Goal: Information Seeking & Learning: Learn about a topic

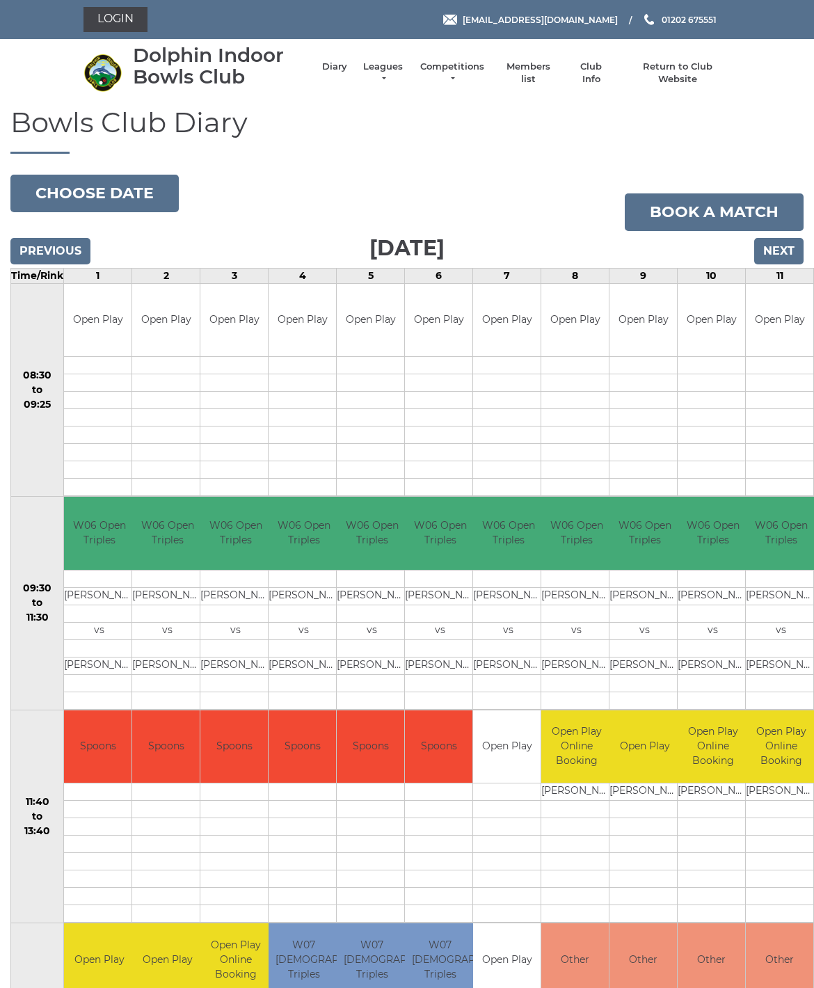
scroll to position [51, 0]
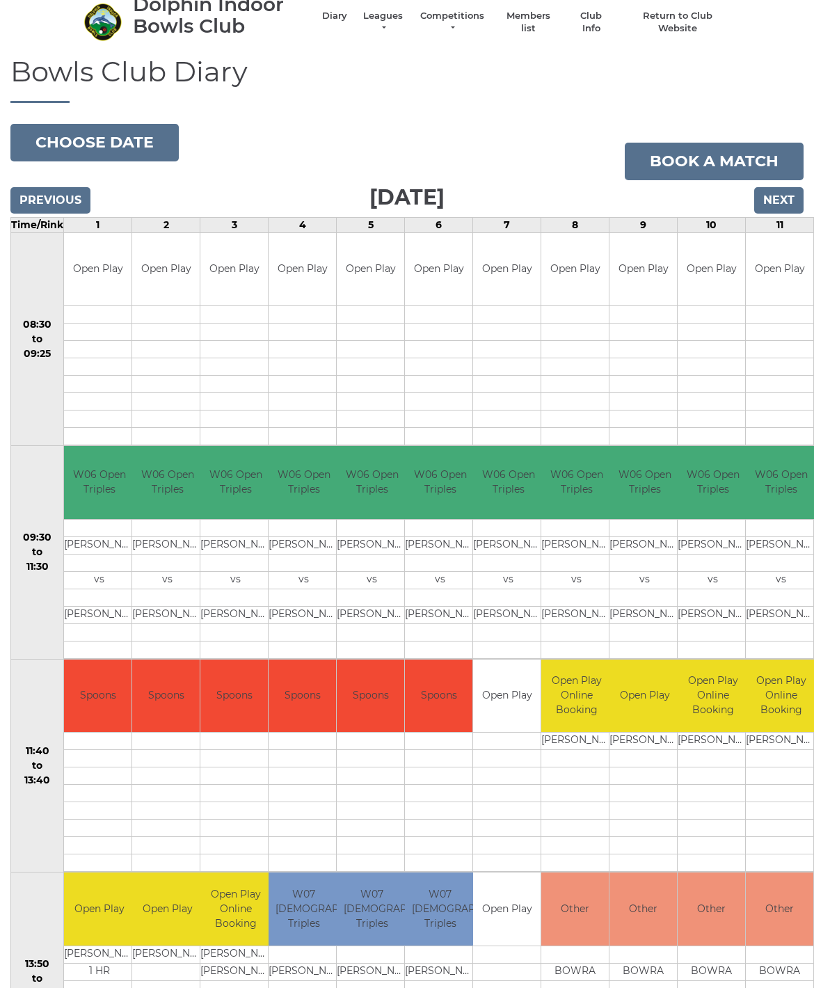
click at [382, 12] on link "Leagues" at bounding box center [383, 22] width 44 height 25
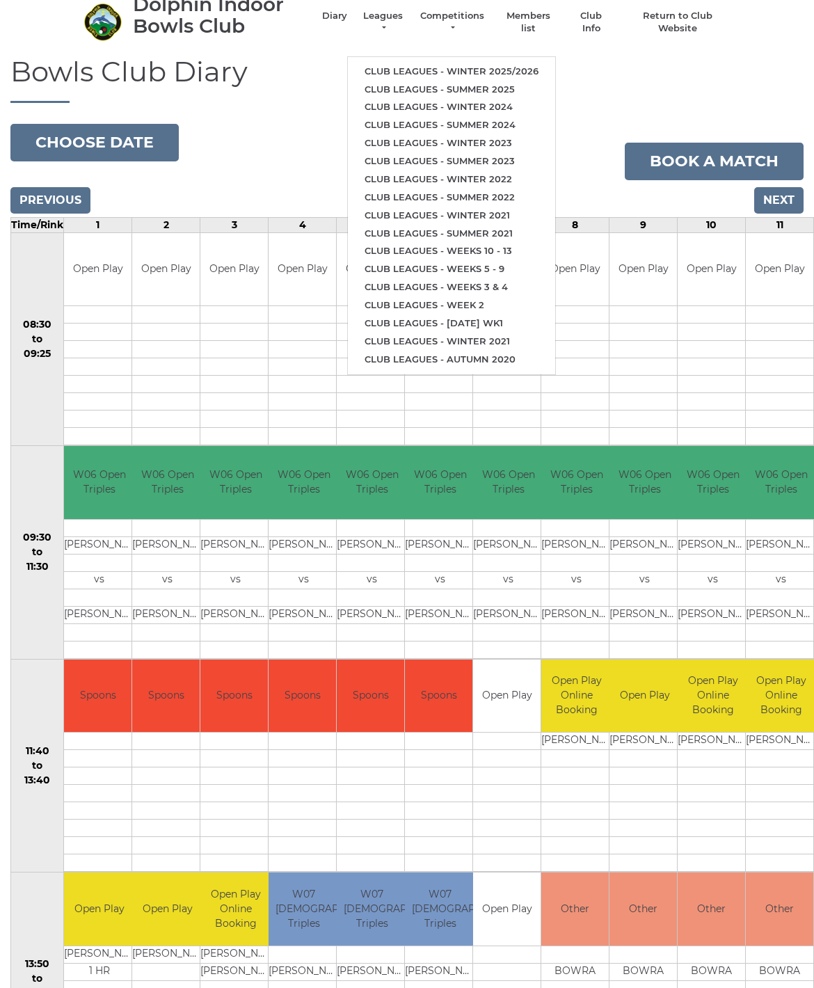
click at [508, 68] on link "Club leagues - Winter 2025/2026" at bounding box center [451, 72] width 207 height 18
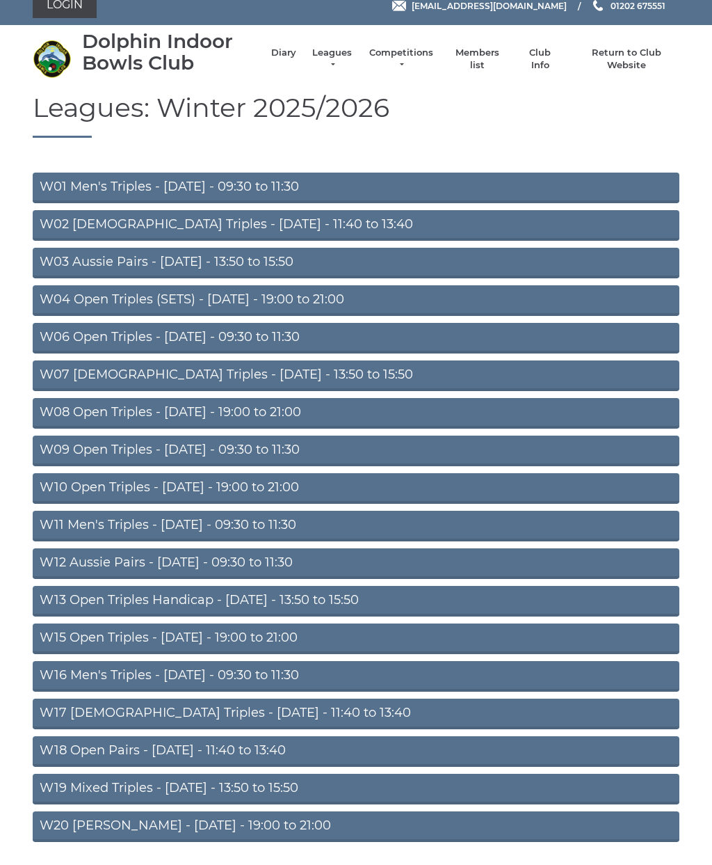
scroll to position [13, 0]
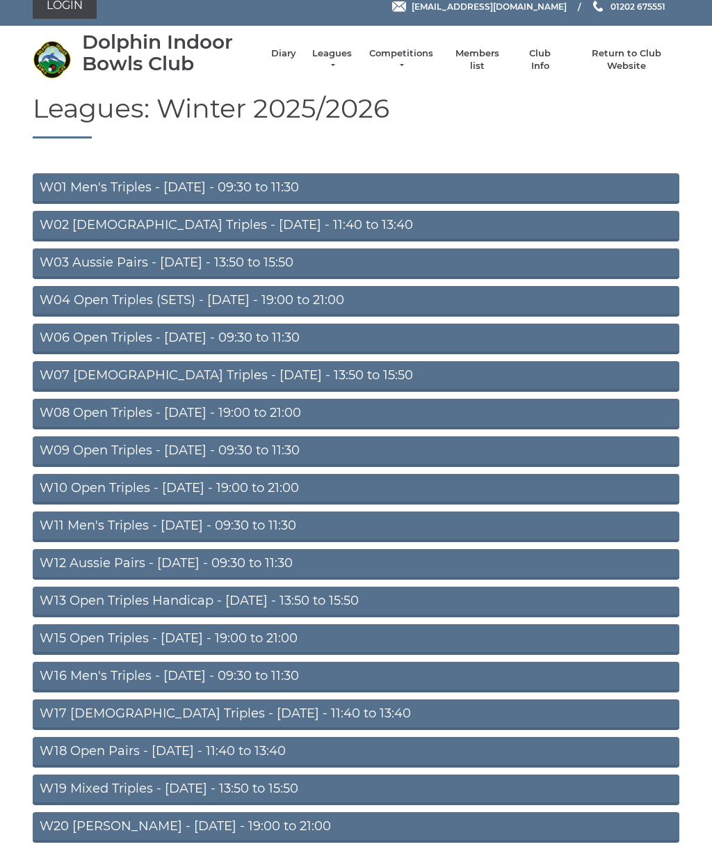
click at [332, 334] on link "W06 Open Triples - Tuesday - 09:30 to 11:30" at bounding box center [356, 338] width 647 height 31
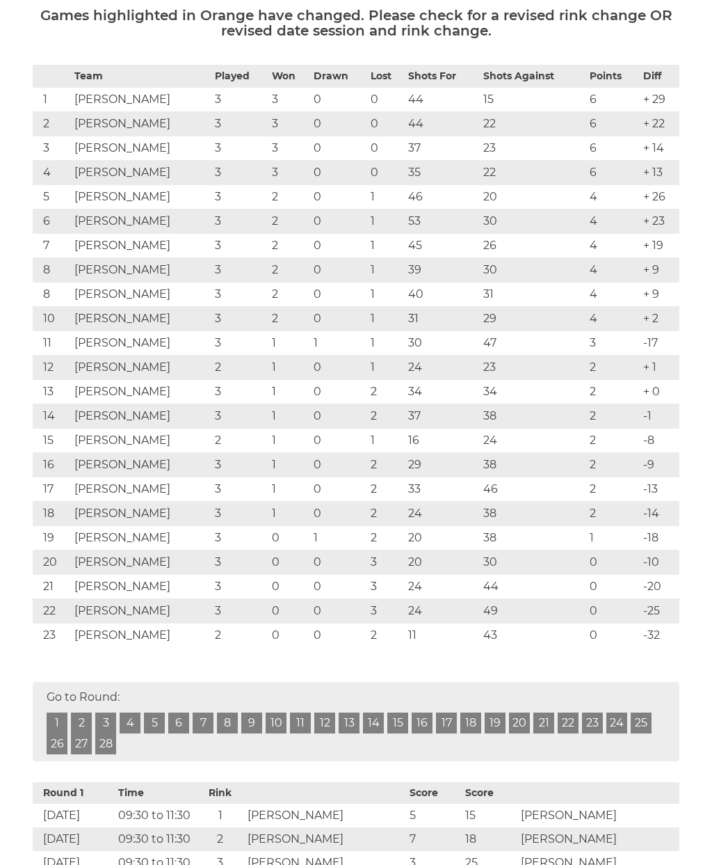
scroll to position [243, 0]
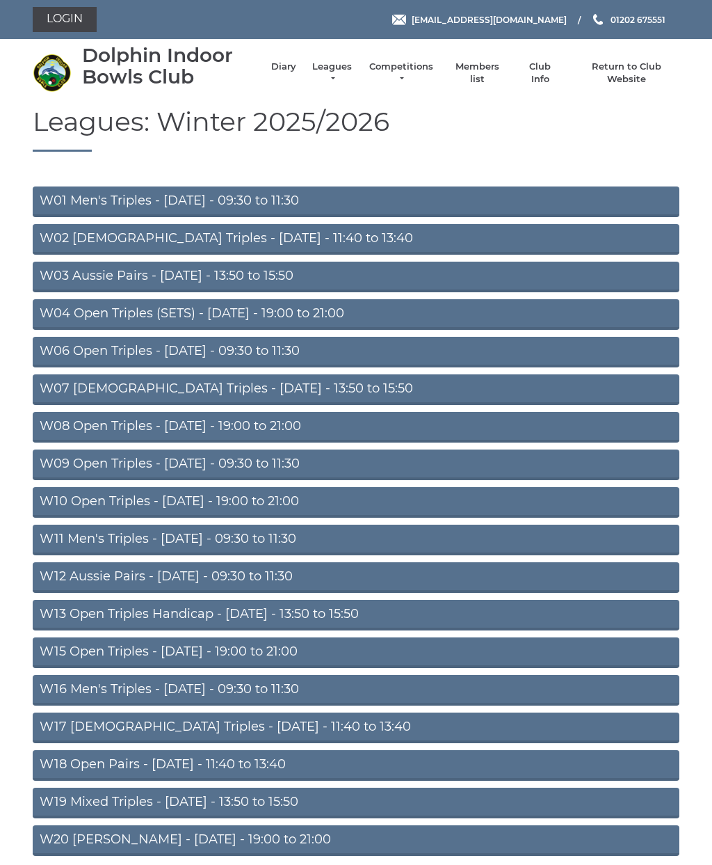
scroll to position [57, 0]
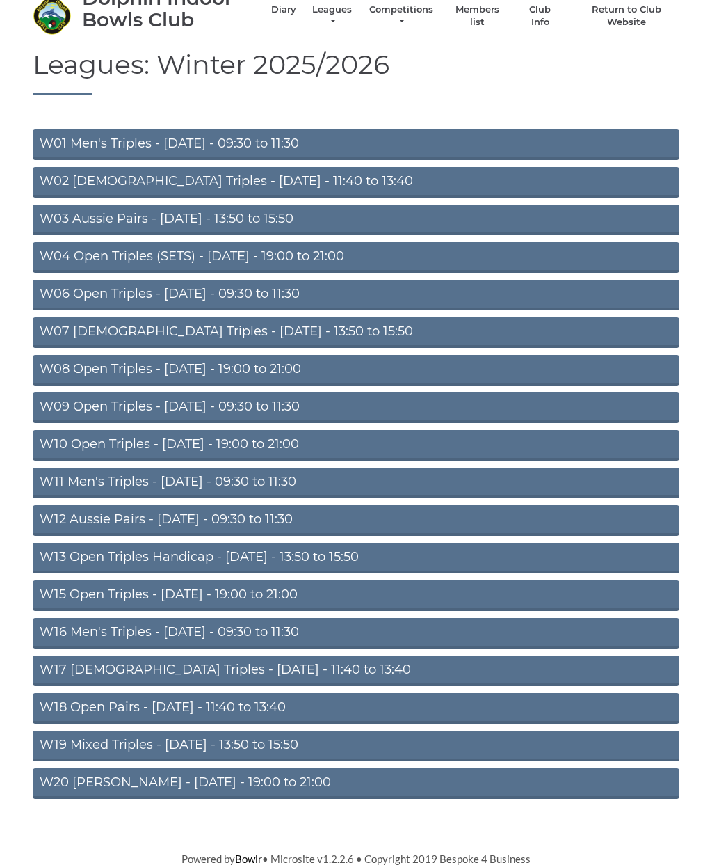
click at [388, 5] on link "Competitions" at bounding box center [401, 15] width 67 height 25
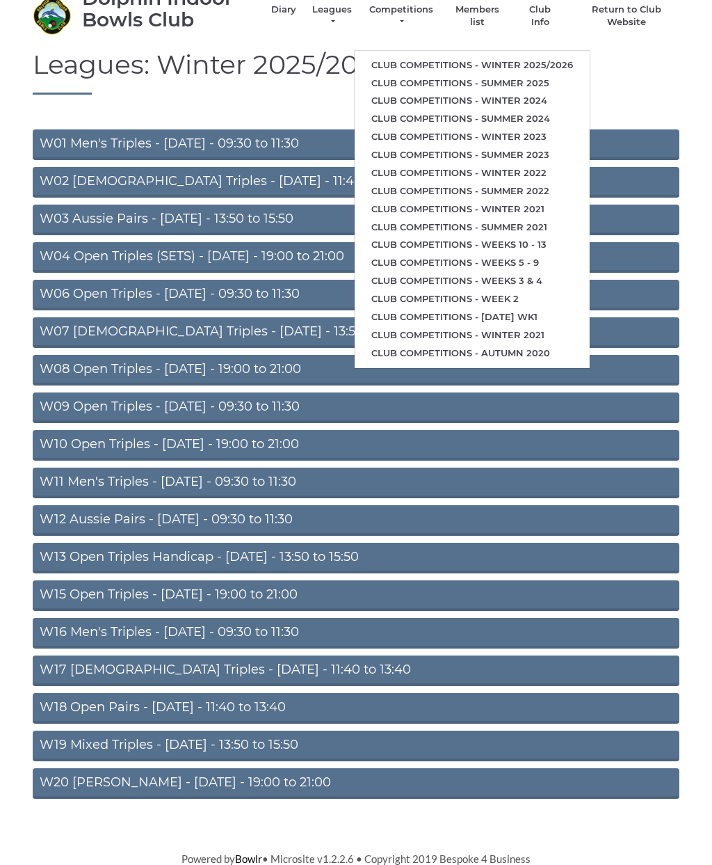
click at [376, 58] on link "Club competitions - Winter 2025/2026" at bounding box center [472, 65] width 235 height 18
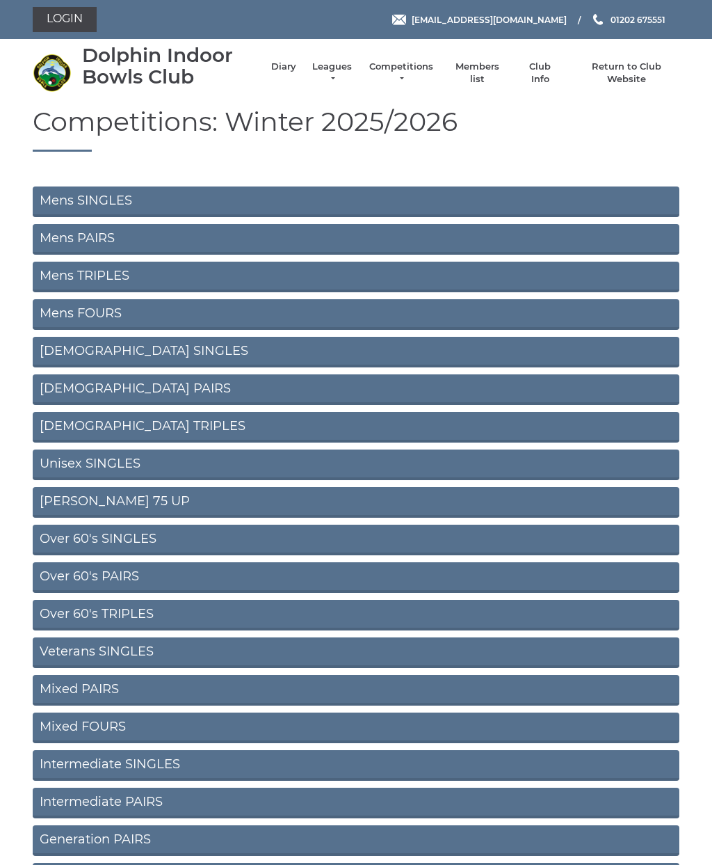
click at [547, 202] on link "Mens SINGLES" at bounding box center [356, 201] width 647 height 31
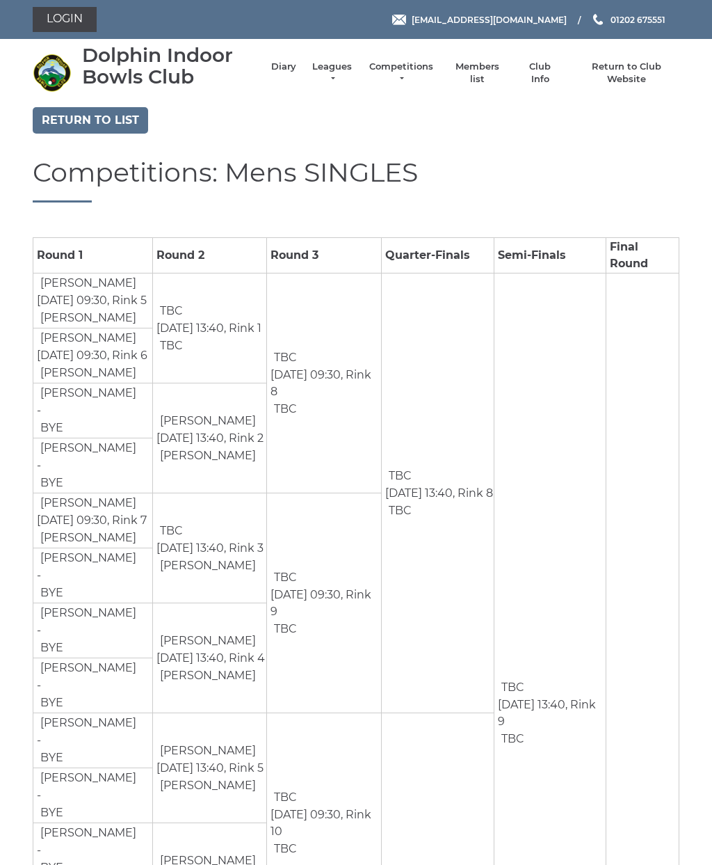
click at [66, 121] on link "Return to list" at bounding box center [90, 120] width 115 height 26
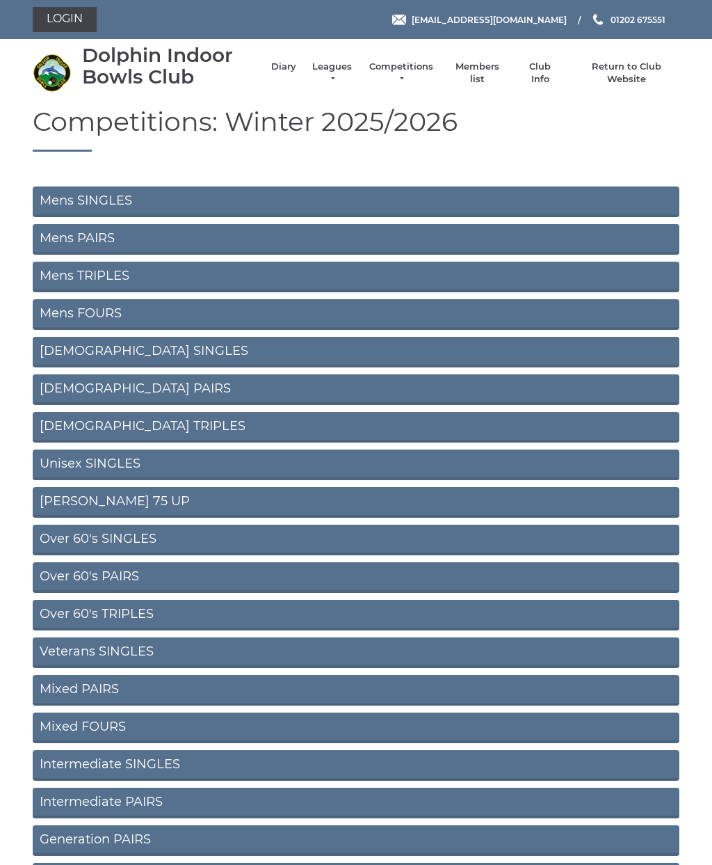
click at [49, 236] on link "Mens PAIRS" at bounding box center [356, 239] width 647 height 31
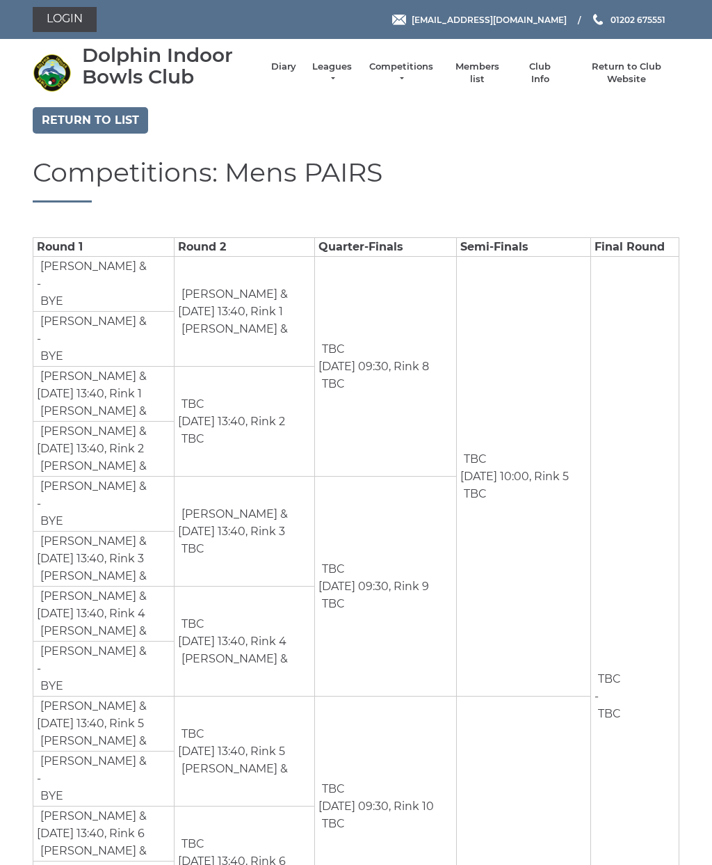
click at [79, 122] on link "Return to list" at bounding box center [90, 120] width 115 height 26
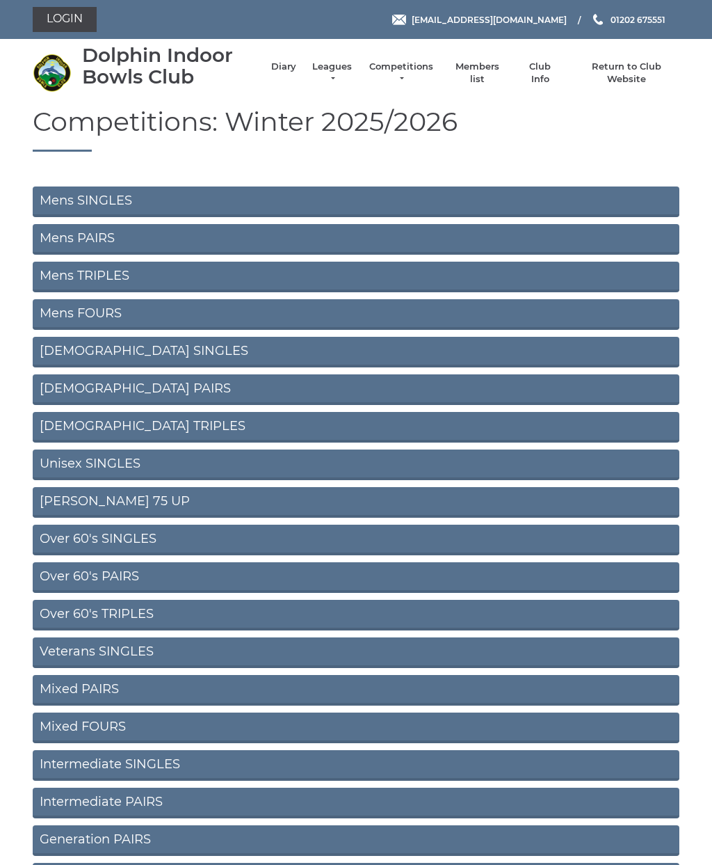
click at [442, 289] on link "Mens TRIPLES" at bounding box center [356, 277] width 647 height 31
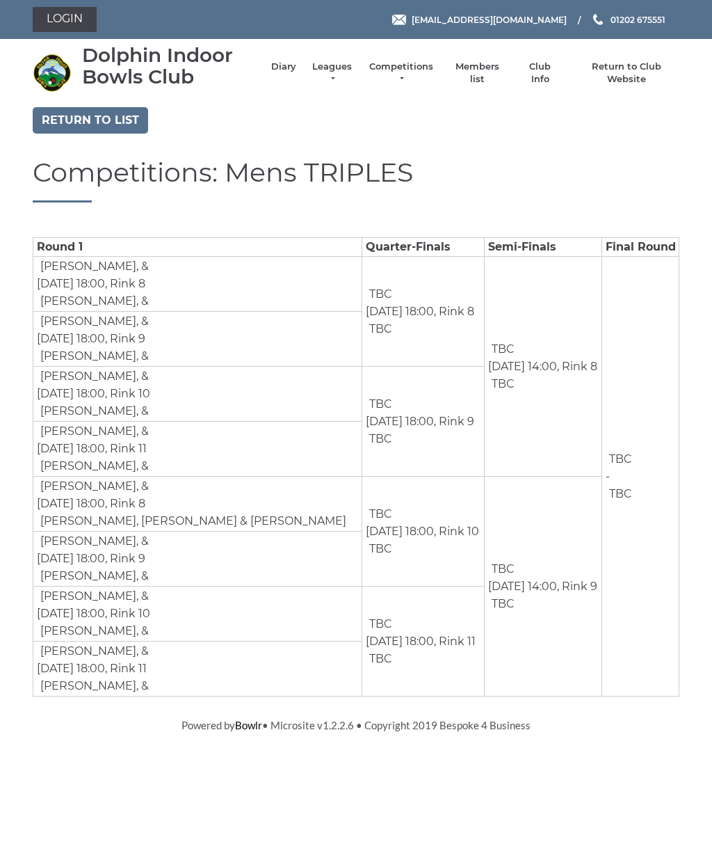
click at [61, 116] on link "Return to list" at bounding box center [90, 120] width 115 height 26
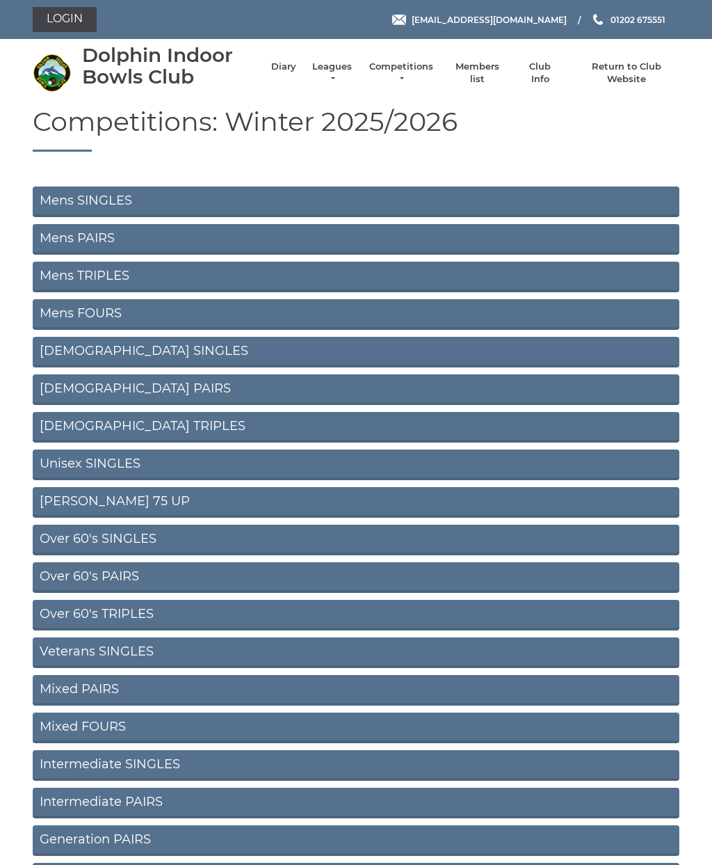
click at [556, 316] on link "Mens FOURS" at bounding box center [356, 314] width 647 height 31
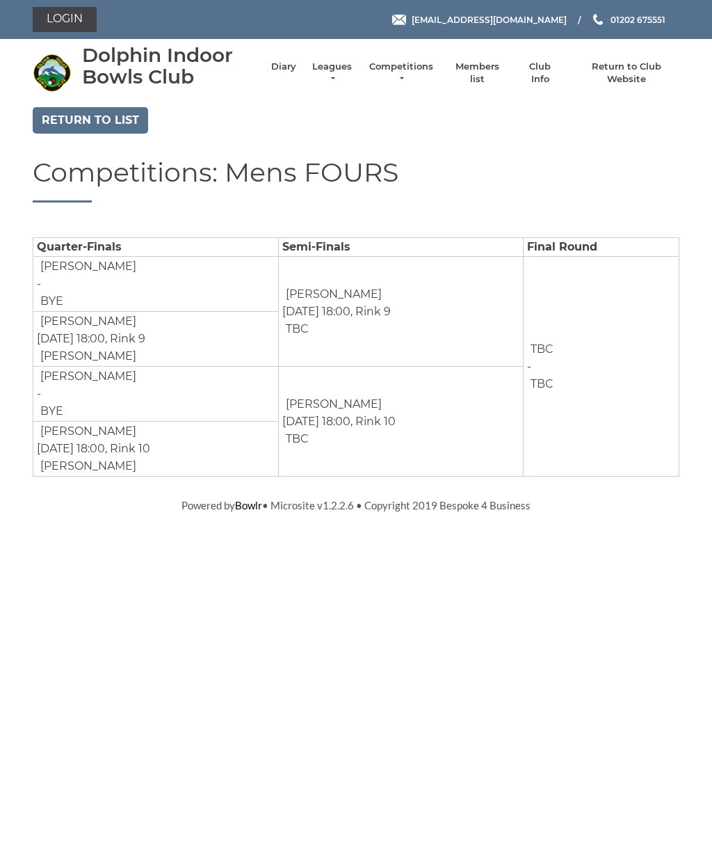
click at [67, 113] on link "Return to list" at bounding box center [90, 120] width 115 height 26
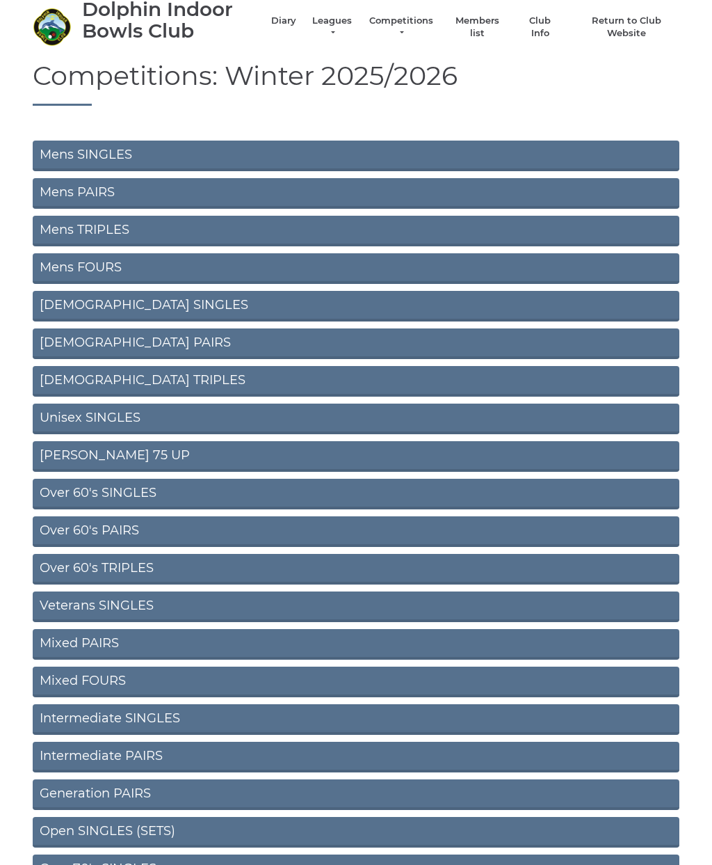
scroll to position [48, 0]
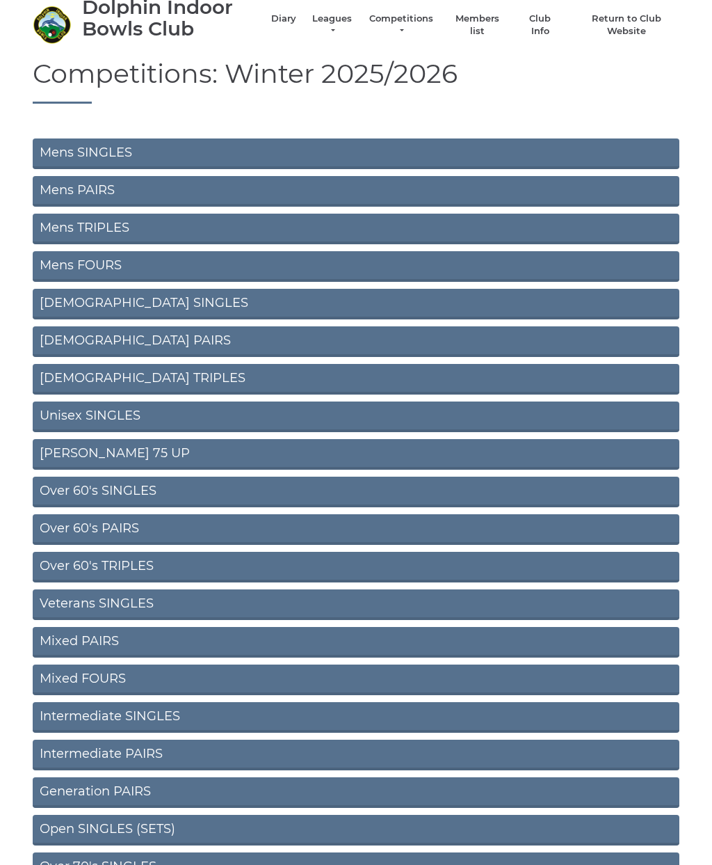
click at [589, 308] on link "[DEMOGRAPHIC_DATA] SINGLES" at bounding box center [356, 304] width 647 height 31
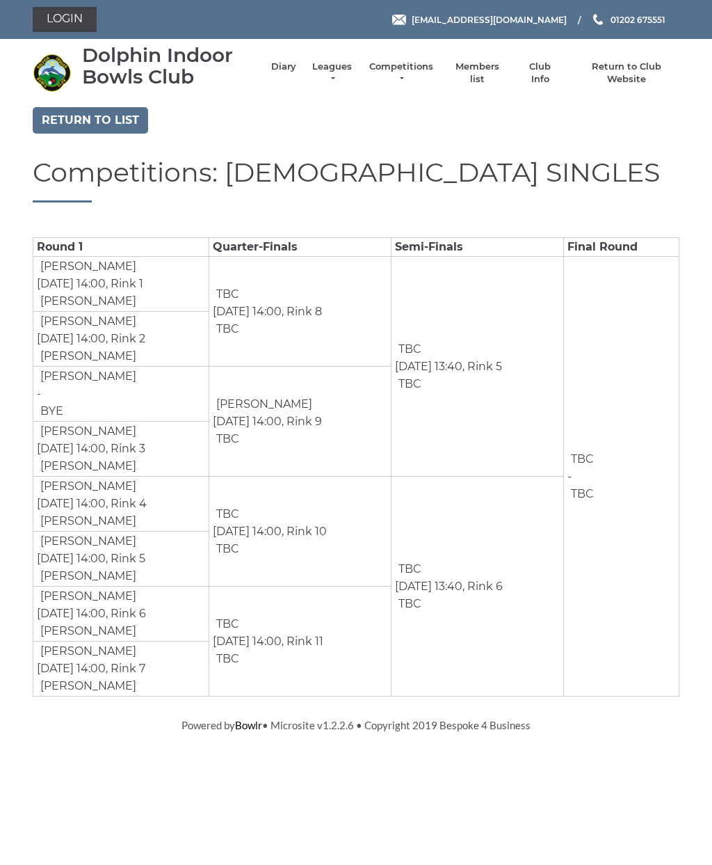
click at [74, 115] on link "Return to list" at bounding box center [90, 120] width 115 height 26
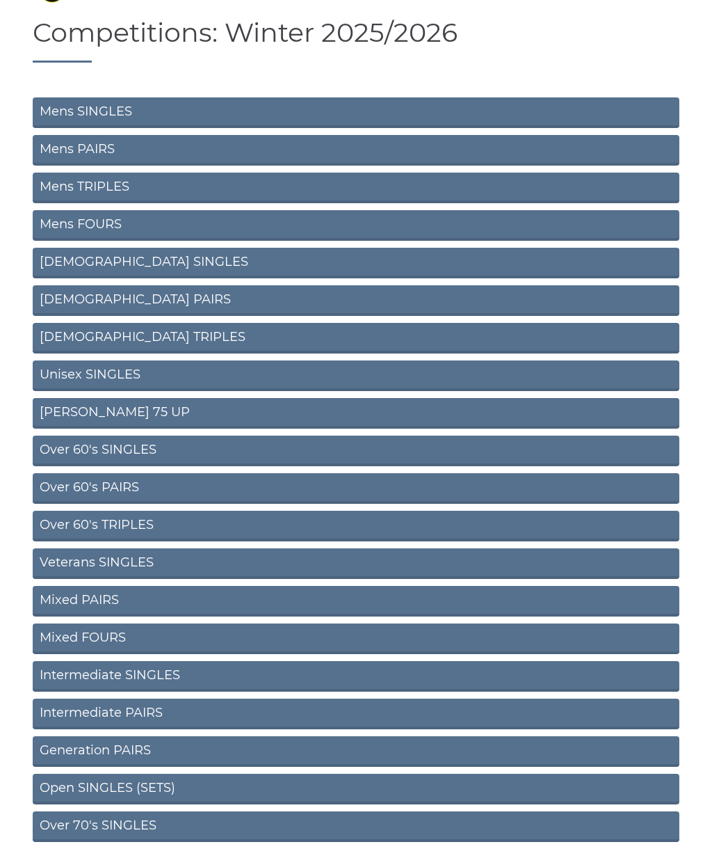
scroll to position [88, 0]
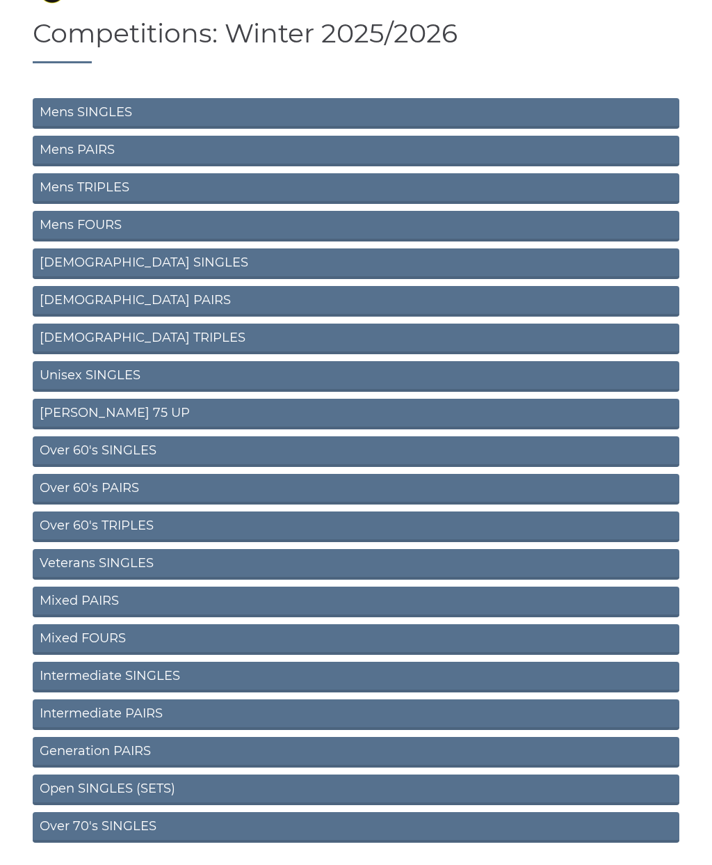
click at [553, 381] on link "Unisex SINGLES" at bounding box center [356, 376] width 647 height 31
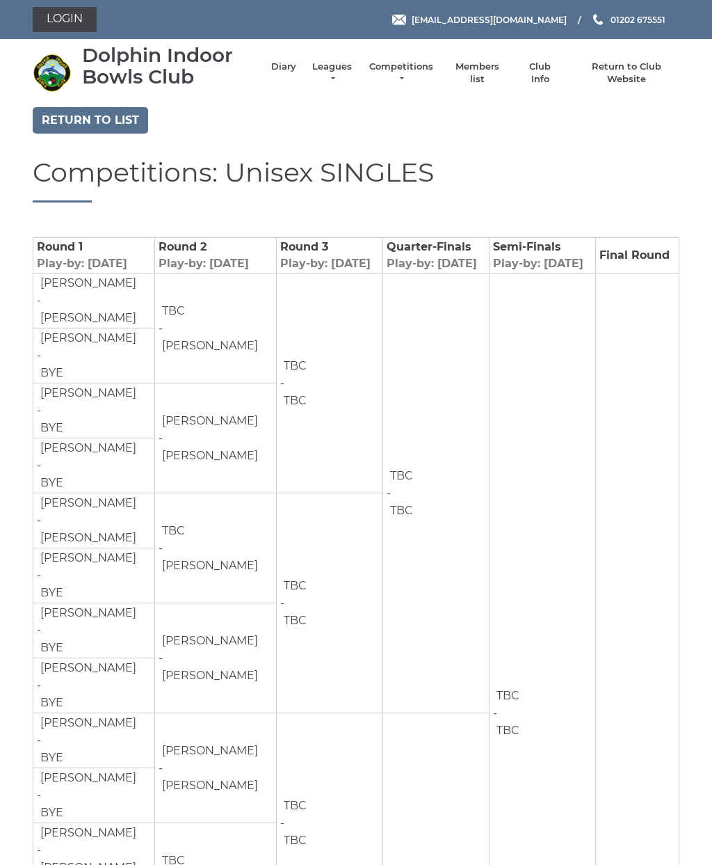
click at [65, 117] on link "Return to list" at bounding box center [90, 120] width 115 height 26
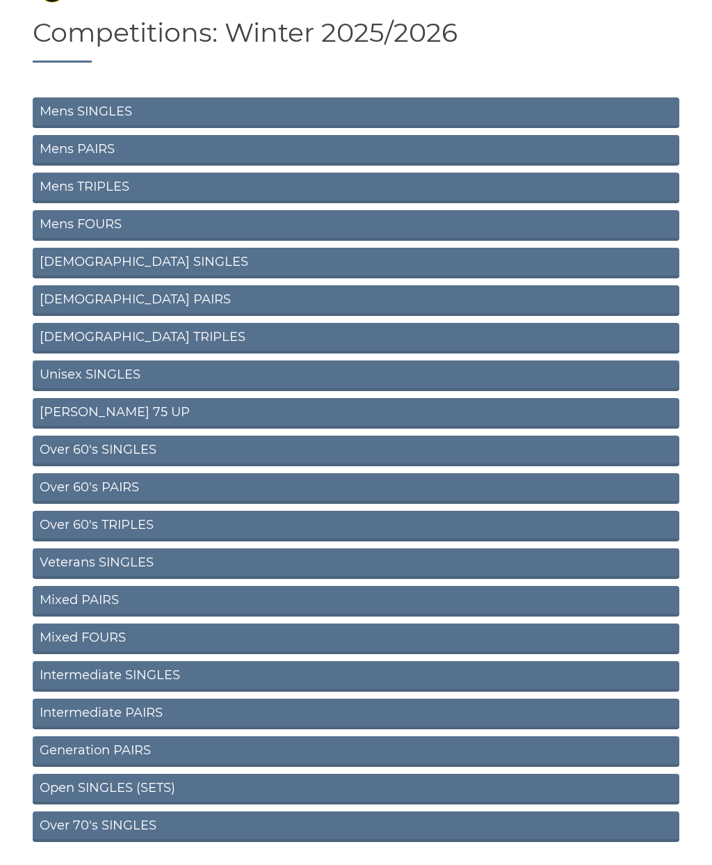
scroll to position [88, 0]
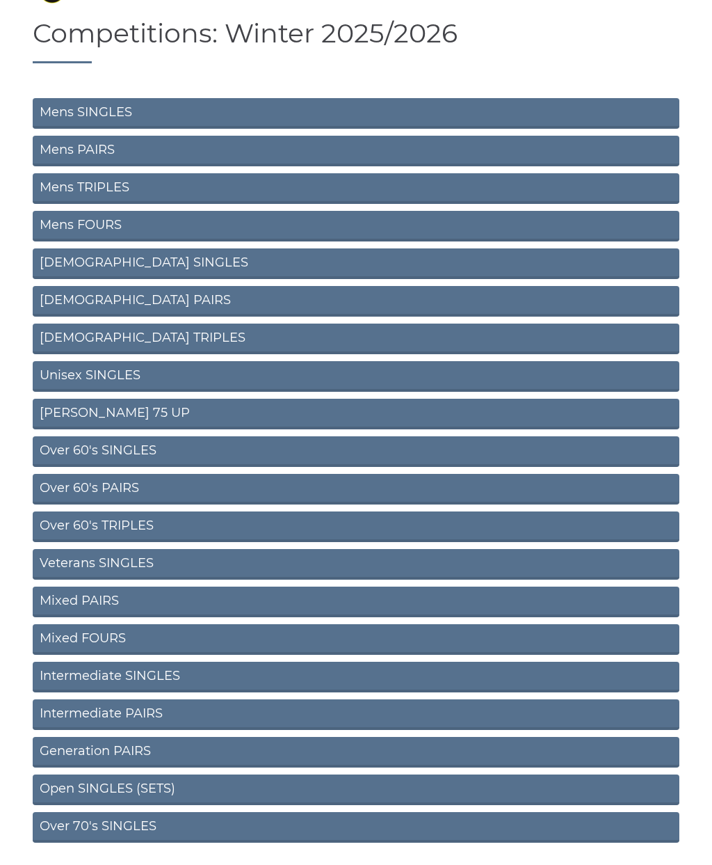
click at [488, 415] on link "Ron Jeffery 75 UP" at bounding box center [356, 414] width 647 height 31
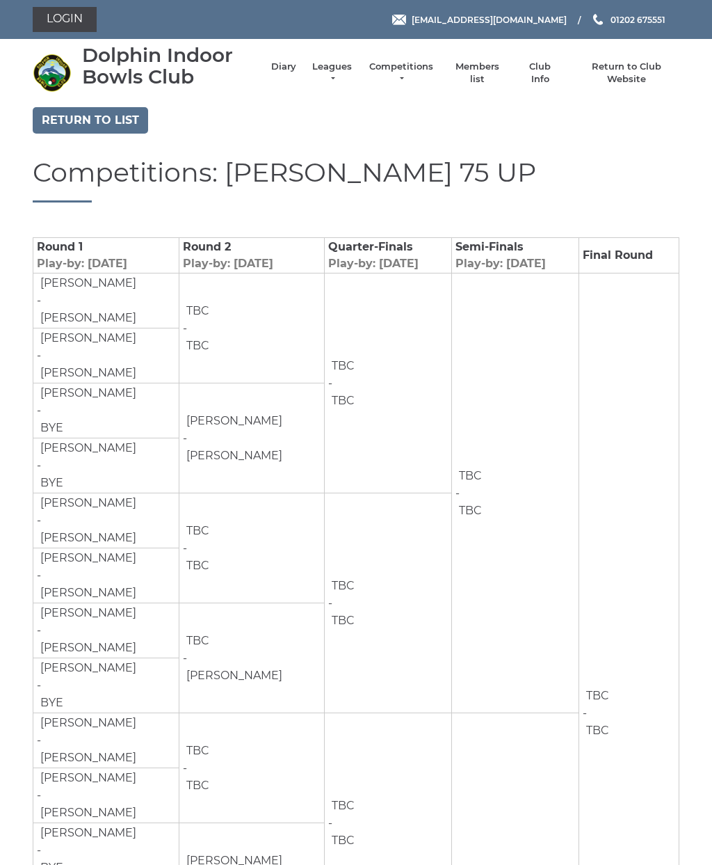
click at [67, 113] on link "Return to list" at bounding box center [90, 120] width 115 height 26
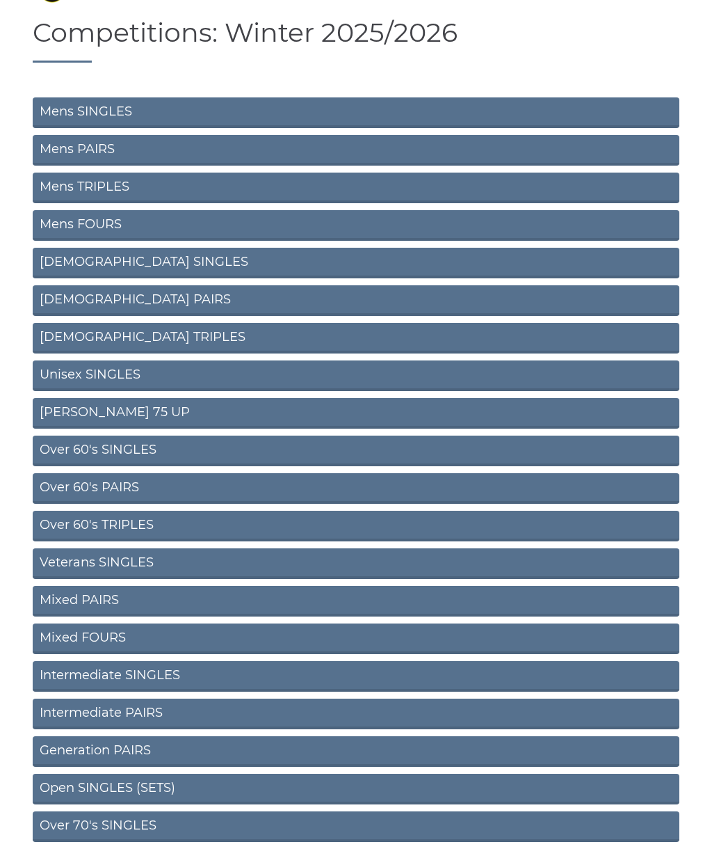
scroll to position [88, 0]
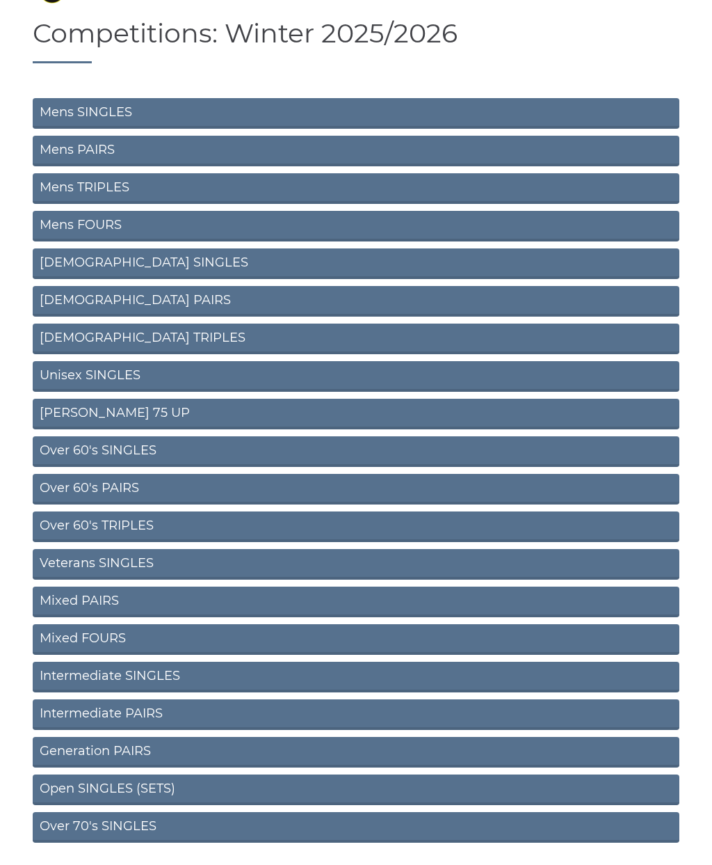
click at [456, 448] on link "Over 60's SINGLES" at bounding box center [356, 451] width 647 height 31
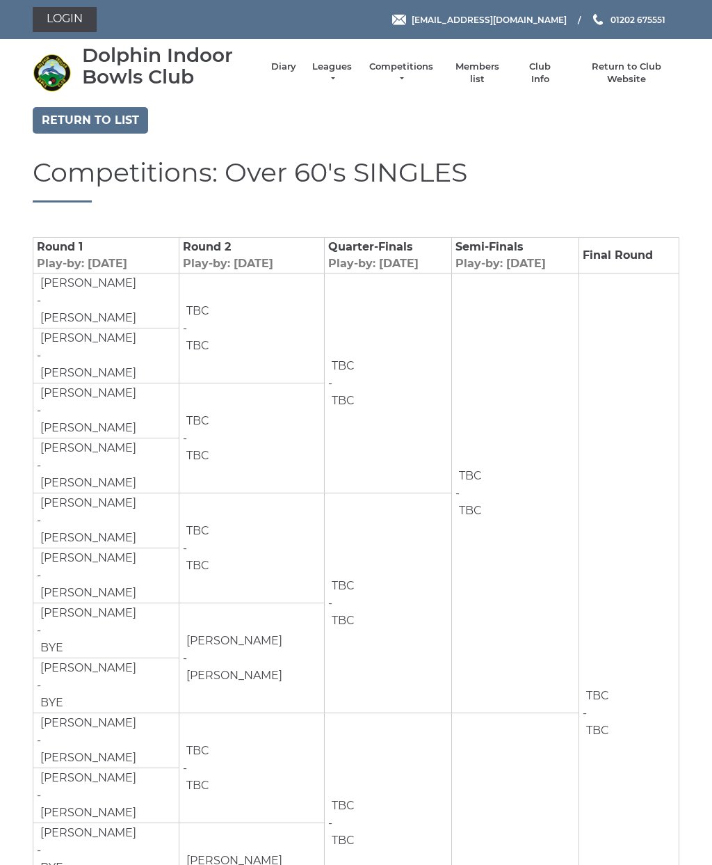
click at [63, 120] on link "Return to list" at bounding box center [90, 120] width 115 height 26
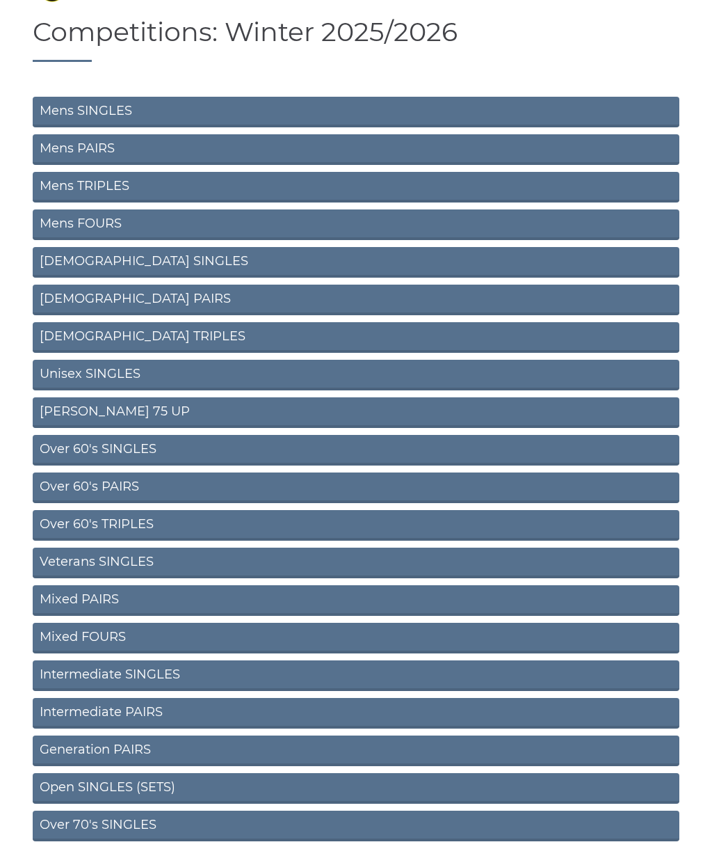
scroll to position [88, 0]
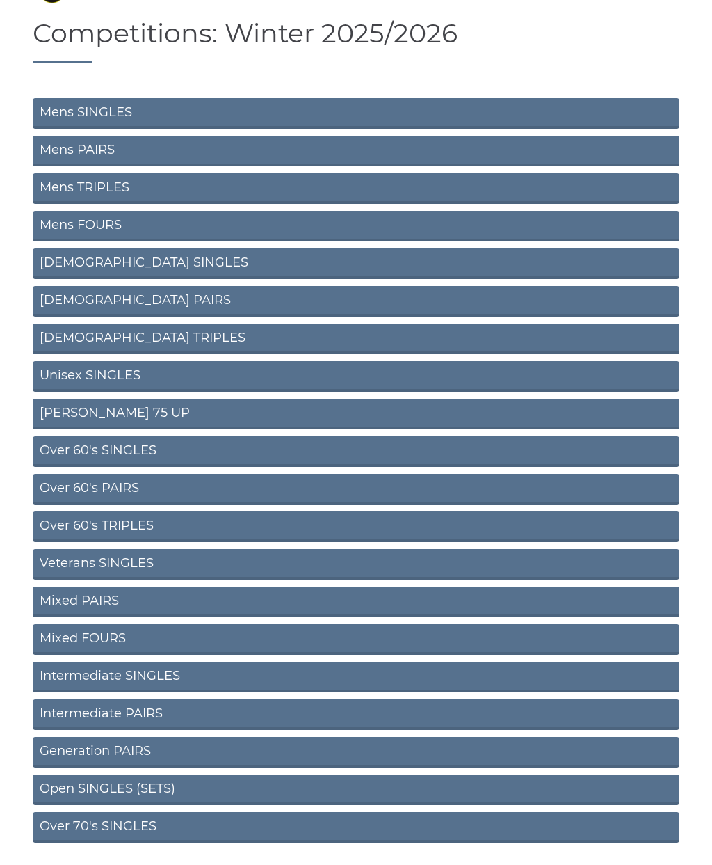
click at [368, 559] on link "Veterans SINGLES" at bounding box center [356, 564] width 647 height 31
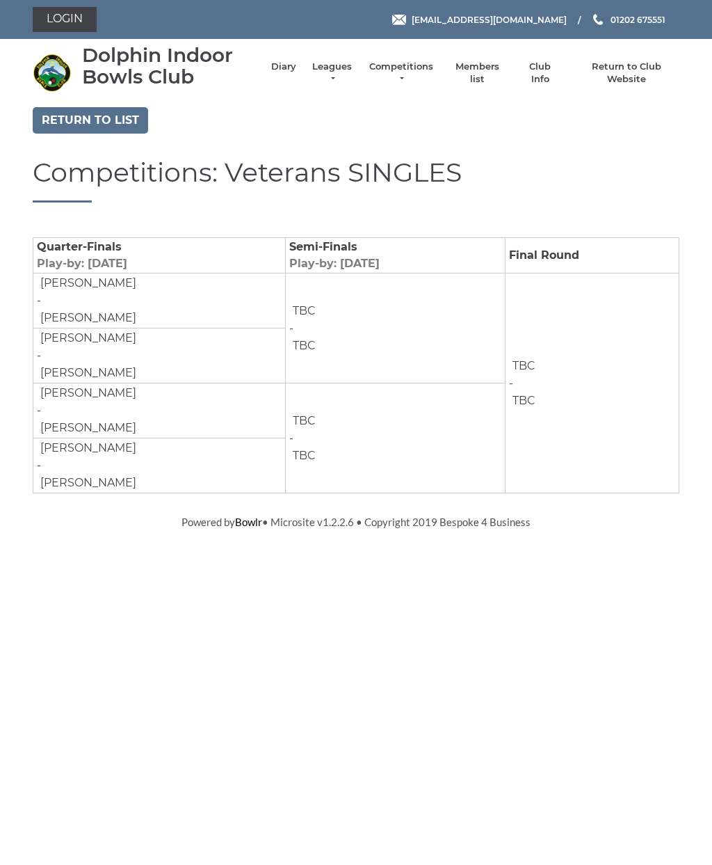
click at [102, 119] on link "Return to list" at bounding box center [90, 120] width 115 height 26
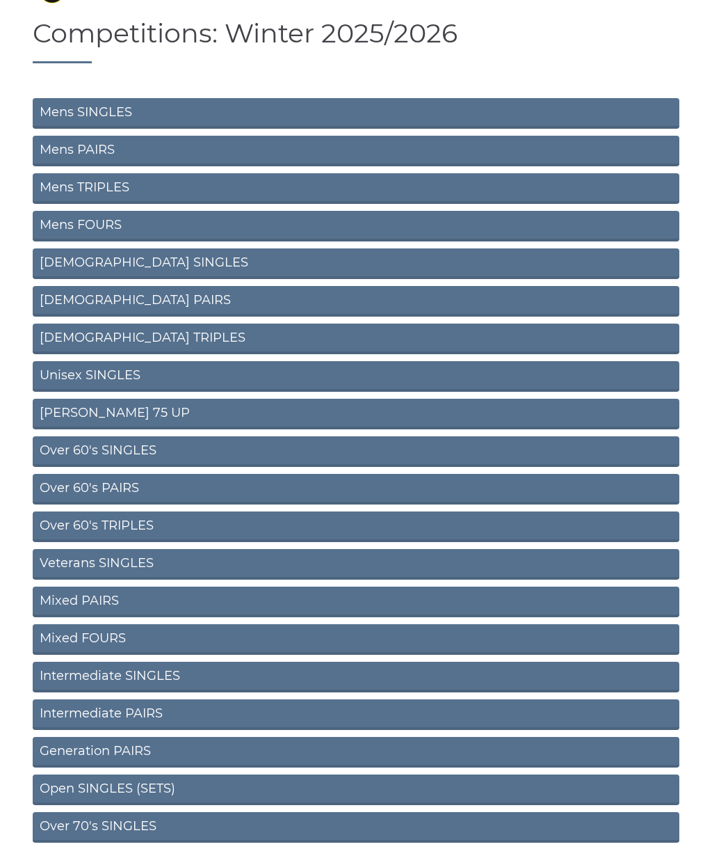
scroll to position [88, 0]
click at [660, 561] on link "Veterans SINGLES" at bounding box center [356, 565] width 647 height 31
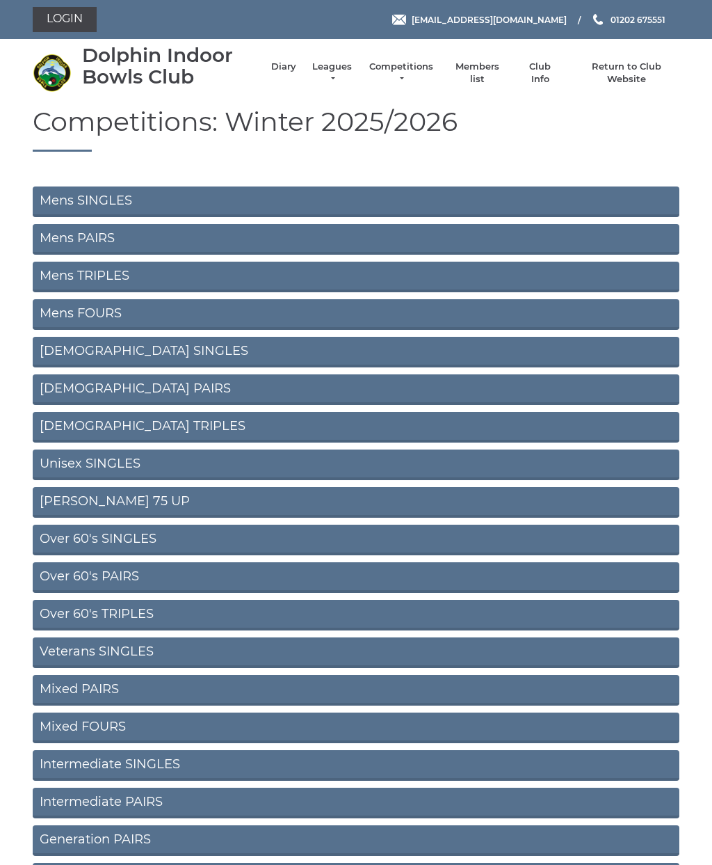
scroll to position [132, 0]
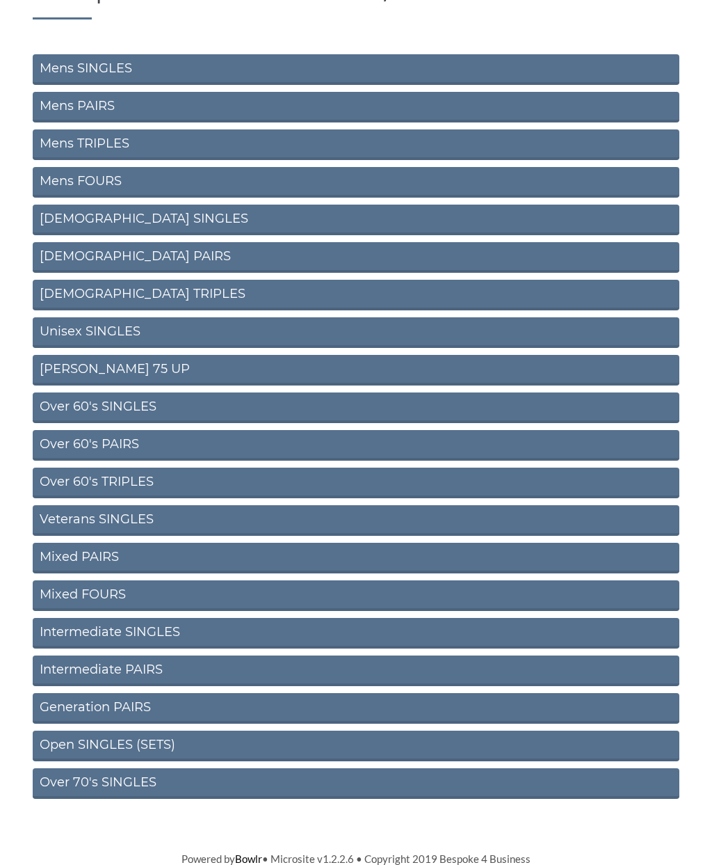
click at [360, 552] on link "Mixed PAIRS" at bounding box center [356, 558] width 647 height 31
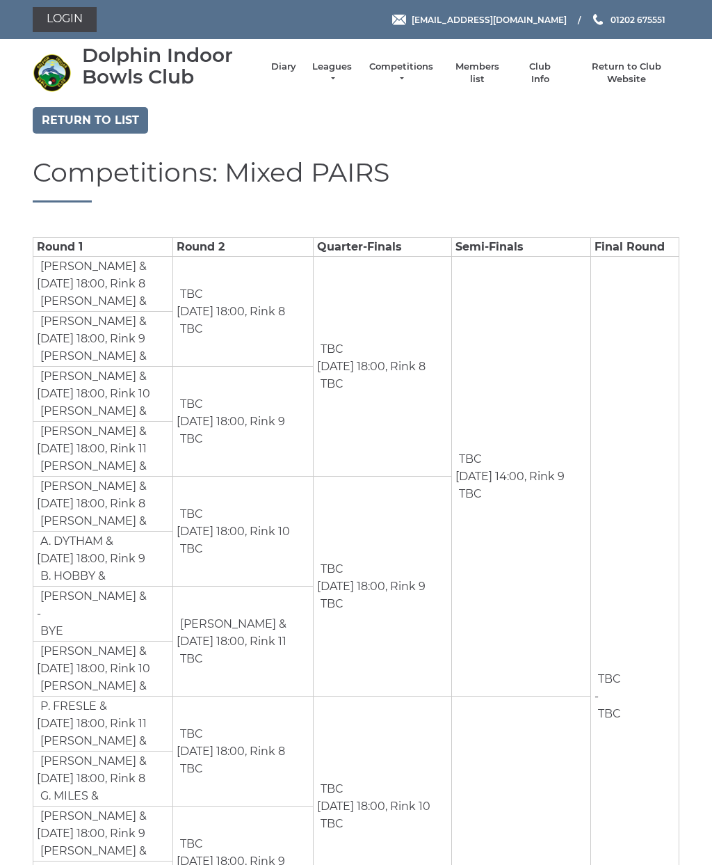
click at [65, 123] on link "Return to list" at bounding box center [90, 120] width 115 height 26
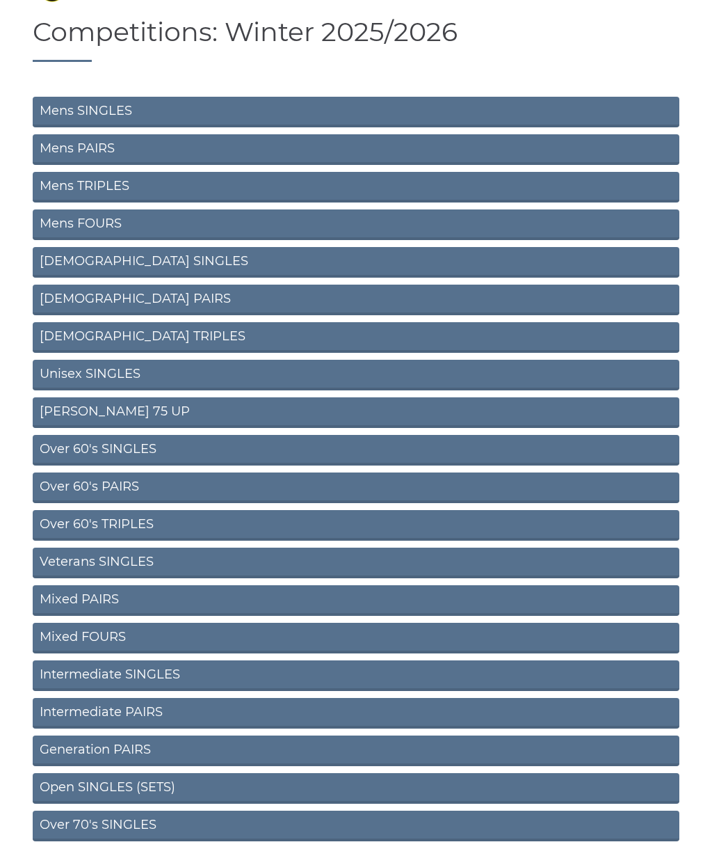
scroll to position [88, 0]
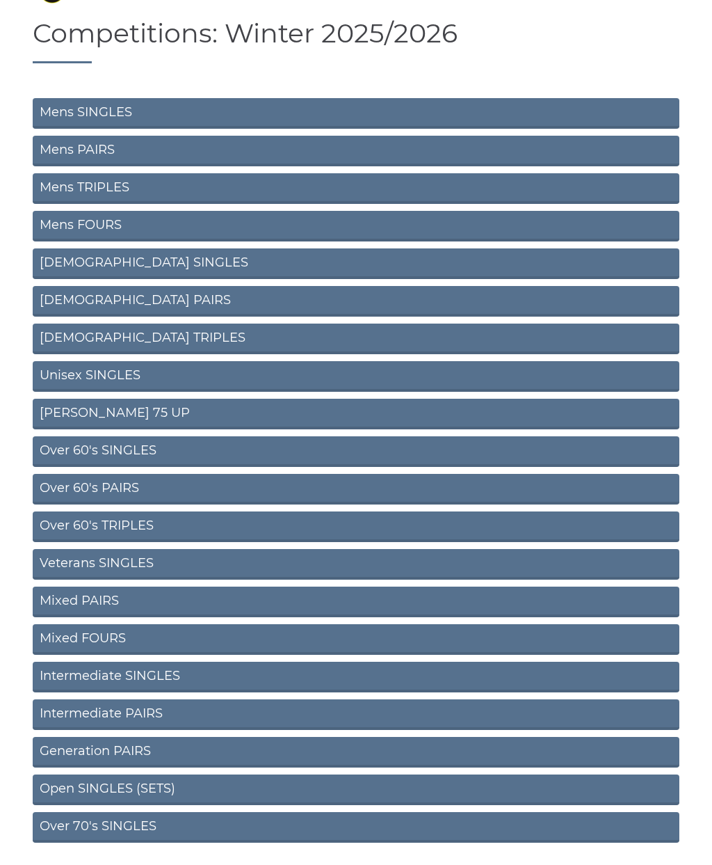
click at [353, 671] on link "Intermediate SINGLES" at bounding box center [356, 676] width 647 height 31
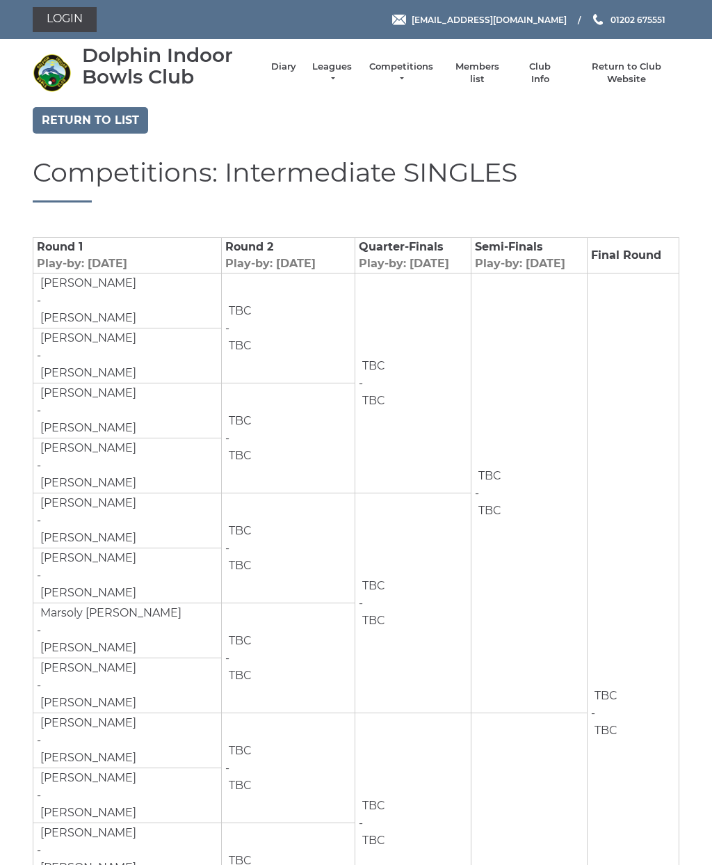
click at [67, 122] on link "Return to list" at bounding box center [90, 120] width 115 height 26
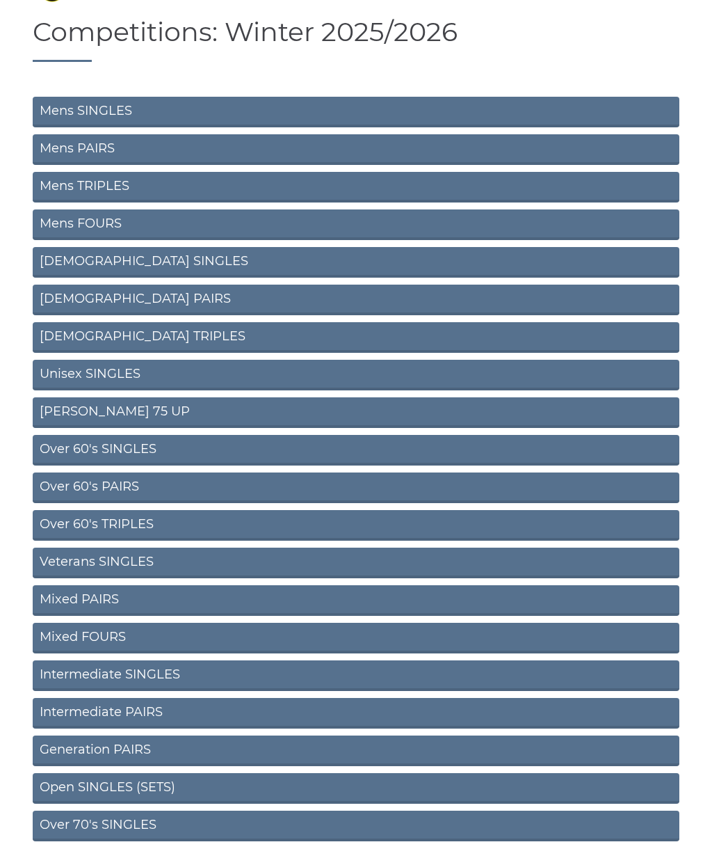
scroll to position [88, 0]
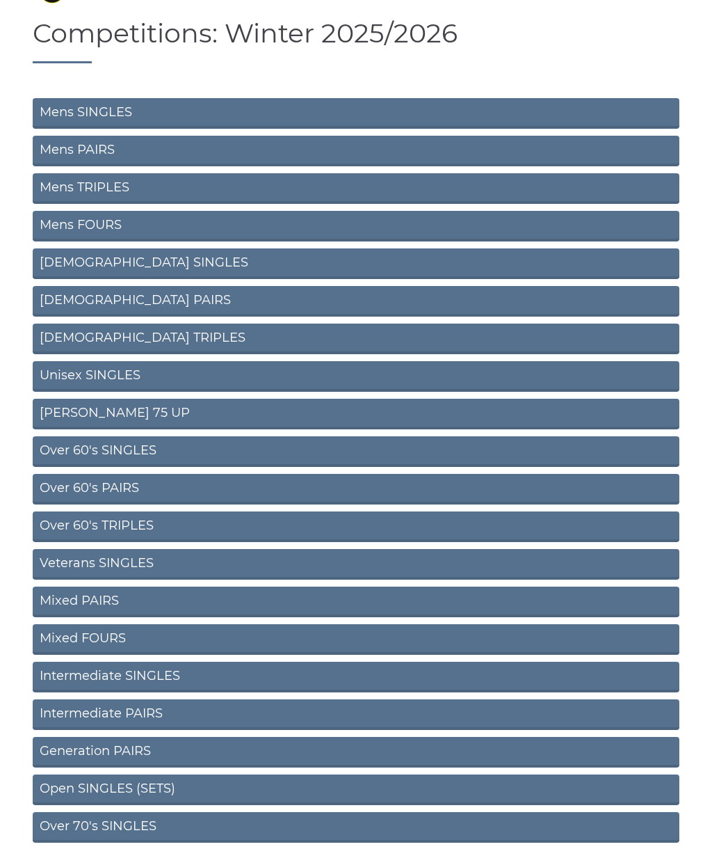
click at [332, 707] on link "Intermediate PAIRS" at bounding box center [356, 714] width 647 height 31
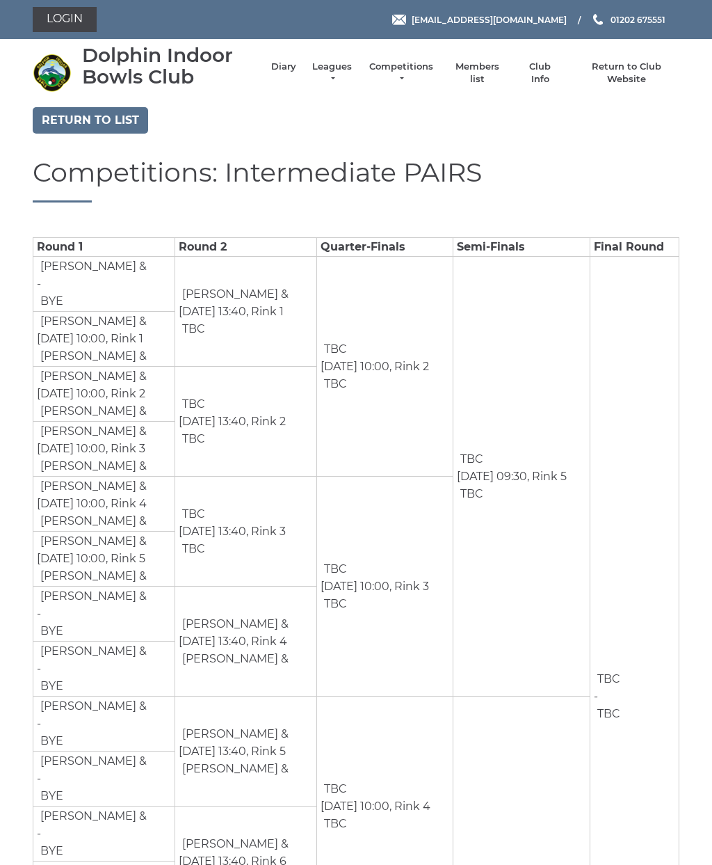
click at [67, 119] on link "Return to list" at bounding box center [90, 120] width 115 height 26
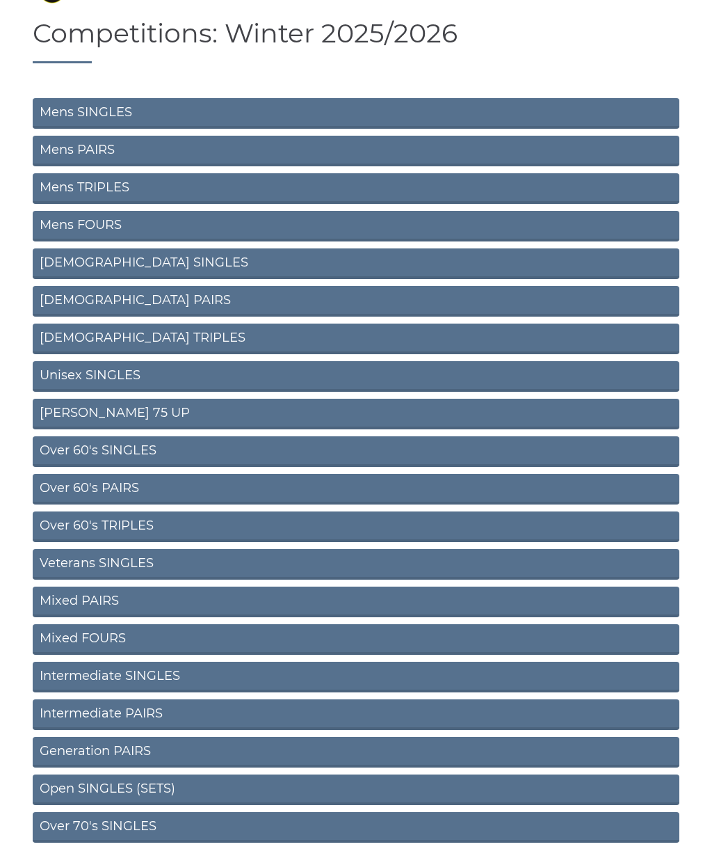
scroll to position [88, 0]
click at [332, 749] on link "Generation PAIRS" at bounding box center [356, 752] width 647 height 31
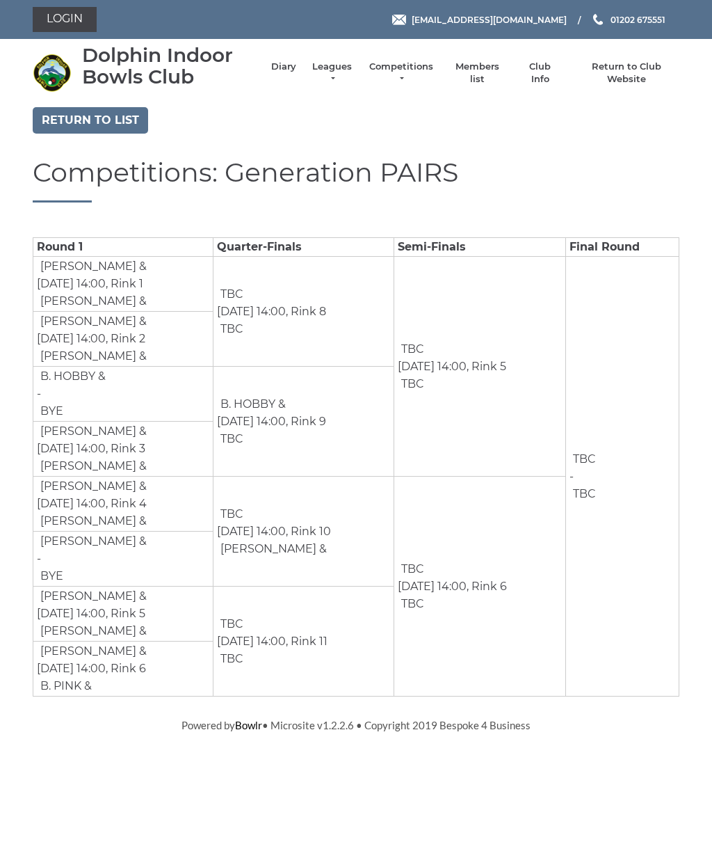
click at [89, 116] on link "Return to list" at bounding box center [90, 120] width 115 height 26
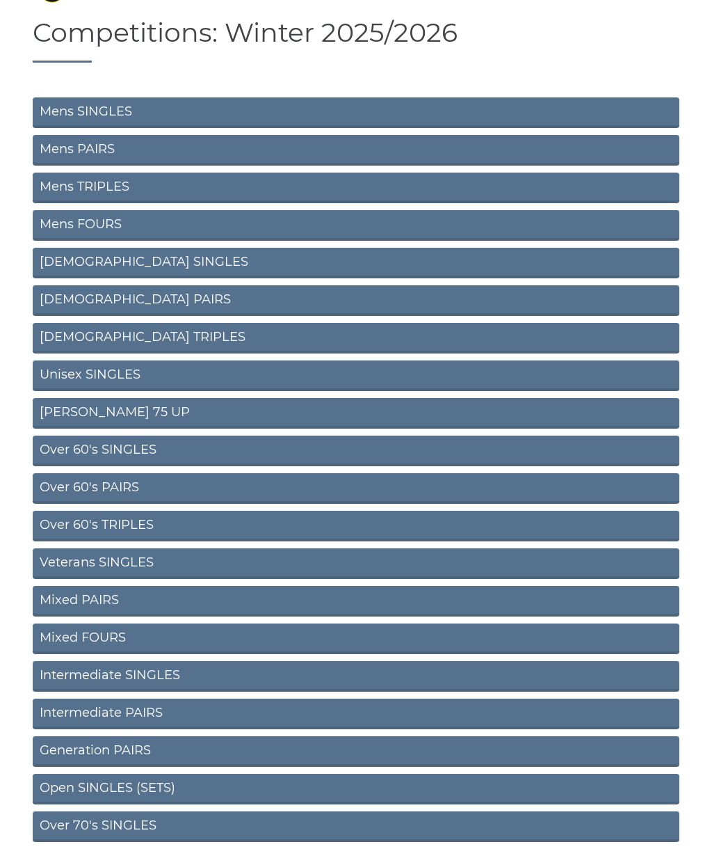
scroll to position [88, 0]
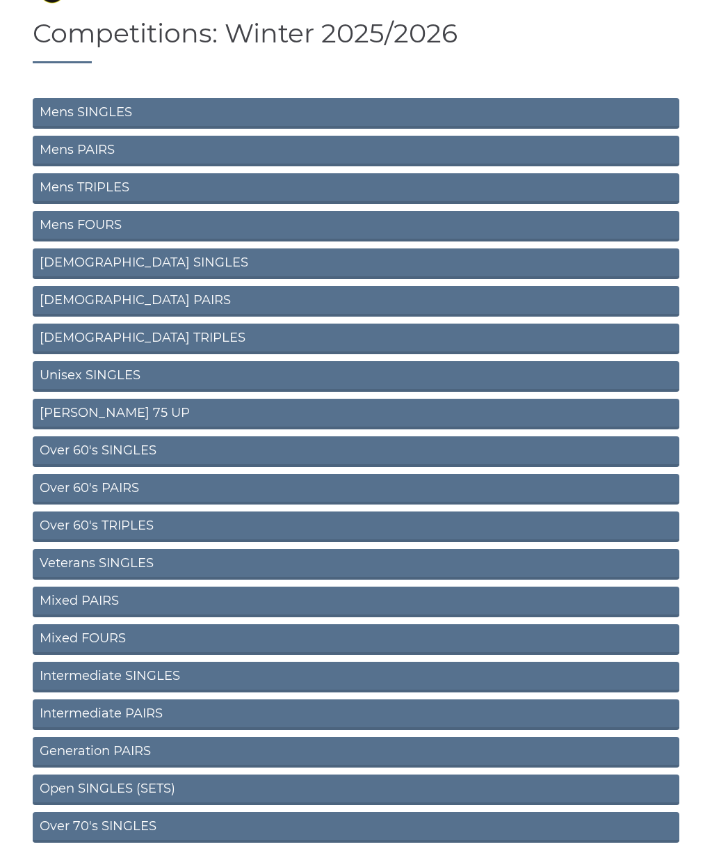
click at [318, 793] on link "Open SINGLES (SETS)" at bounding box center [356, 789] width 647 height 31
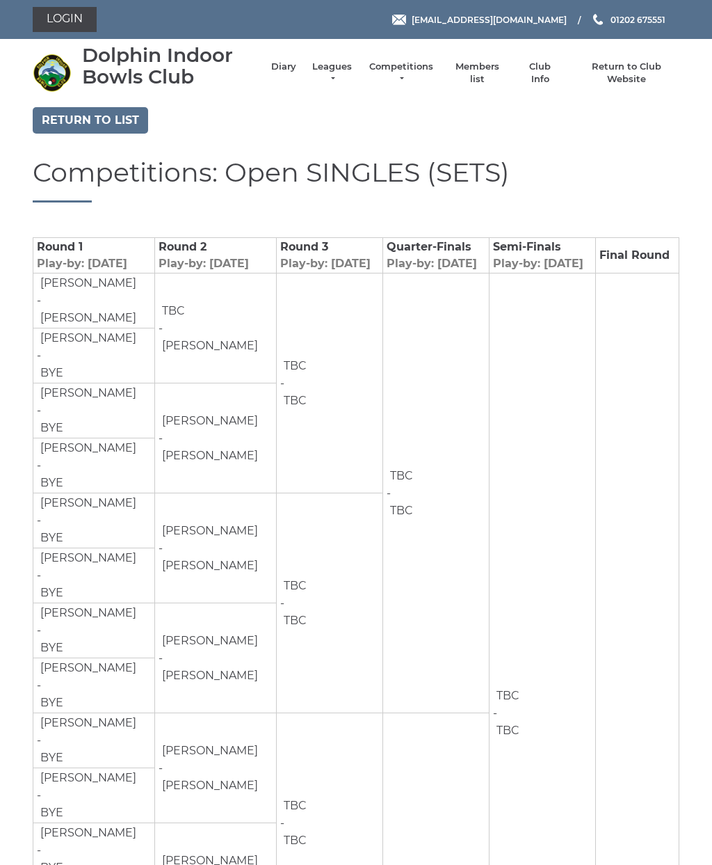
click at [70, 115] on link "Return to list" at bounding box center [90, 120] width 115 height 26
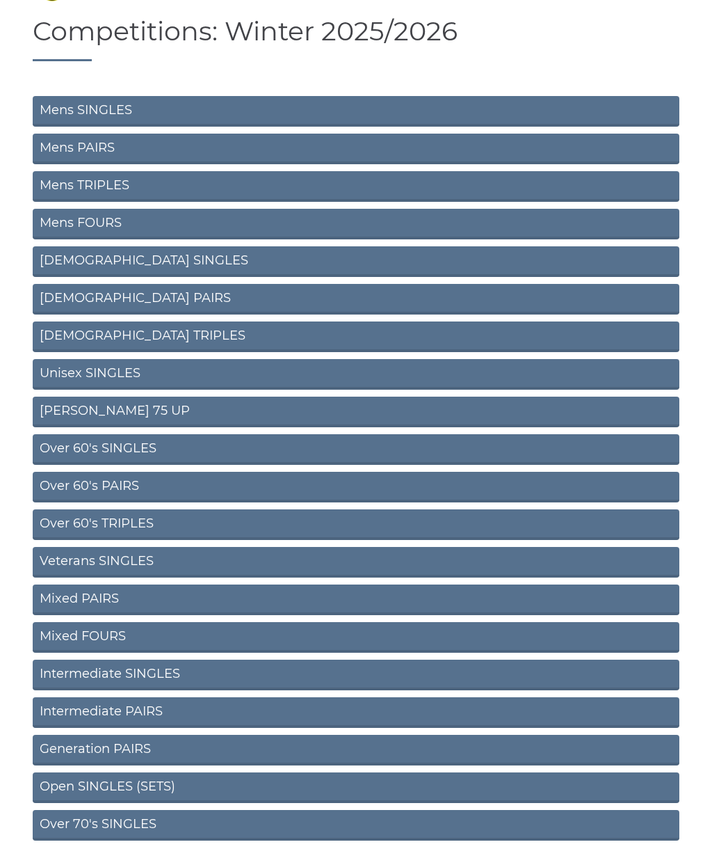
scroll to position [88, 0]
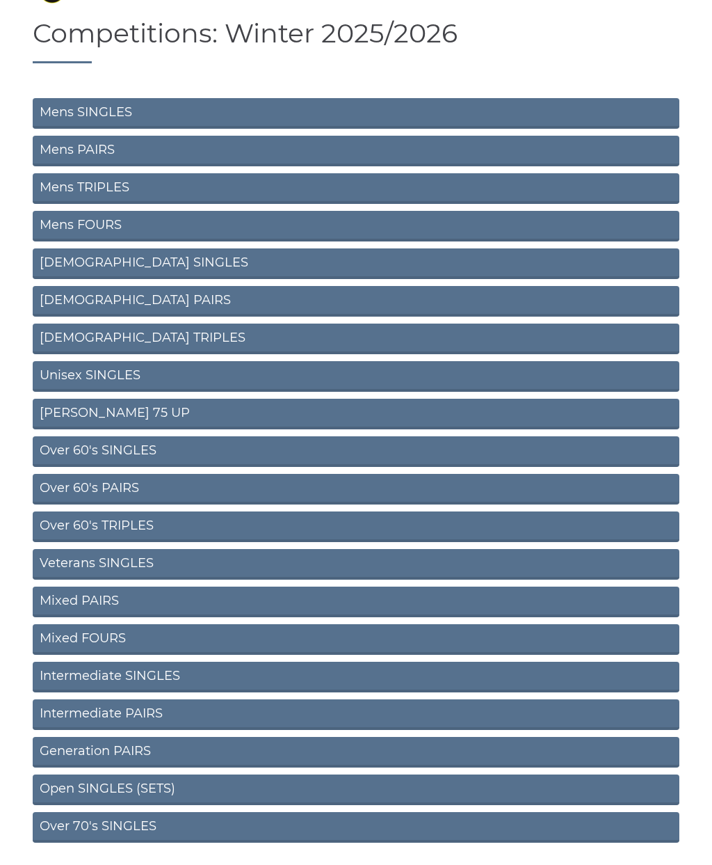
click at [316, 826] on link "Over 70's SINGLES" at bounding box center [356, 827] width 647 height 31
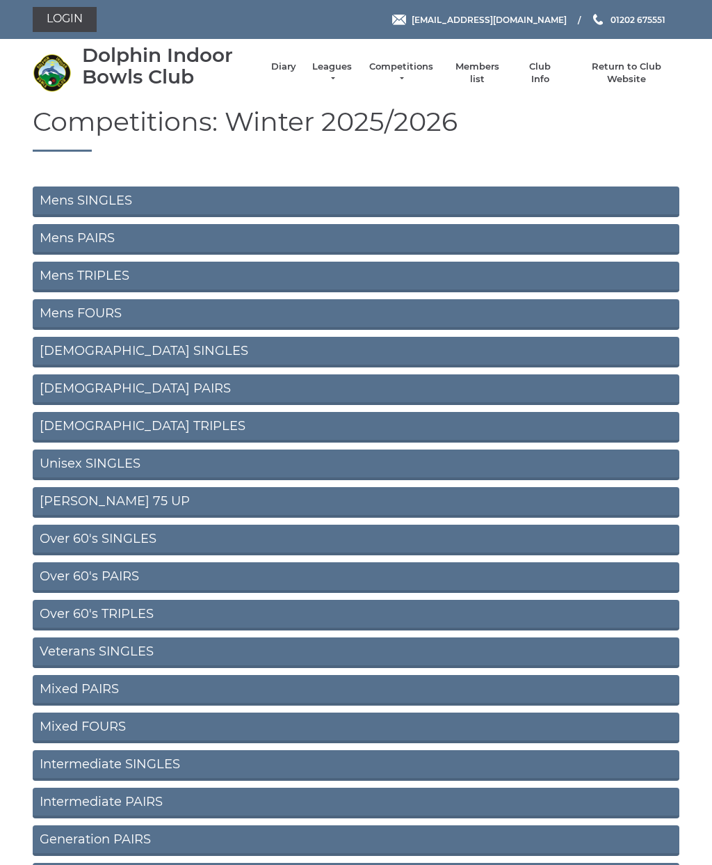
scroll to position [132, 0]
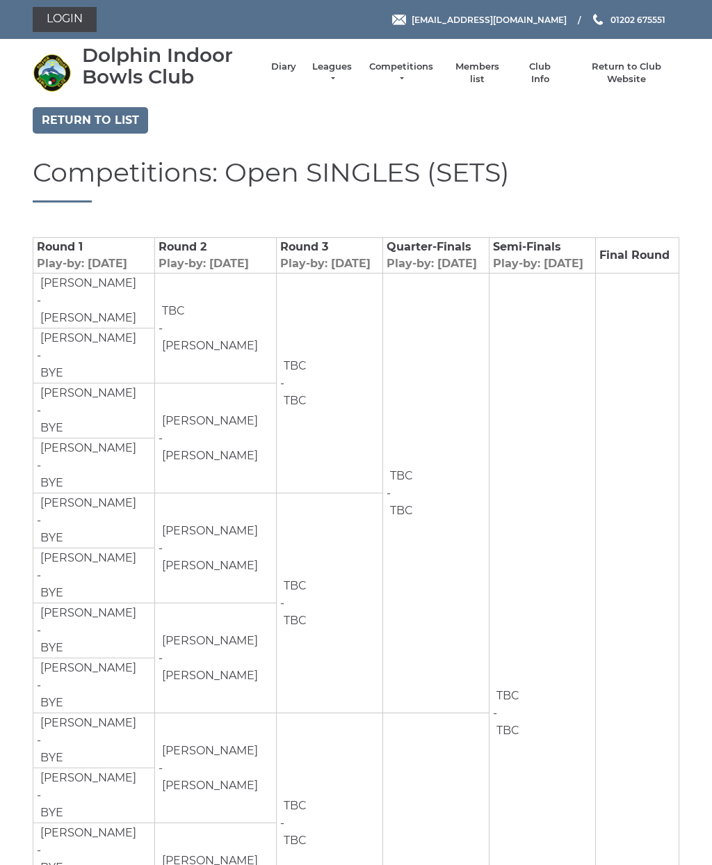
click at [326, 83] on link "Leagues" at bounding box center [332, 73] width 44 height 25
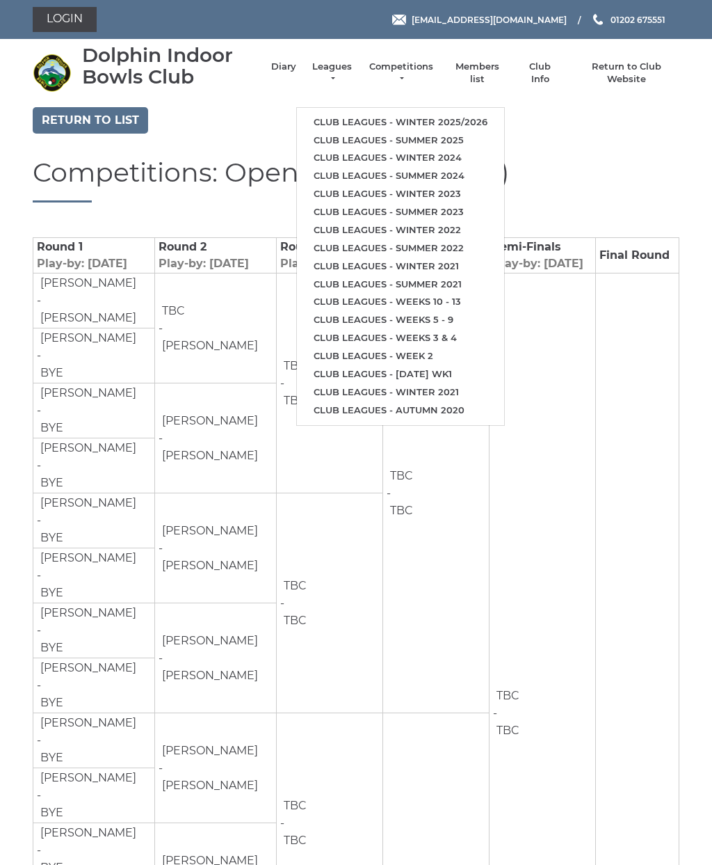
click at [486, 120] on link "Club leagues - Winter 2025/2026" at bounding box center [400, 122] width 207 height 18
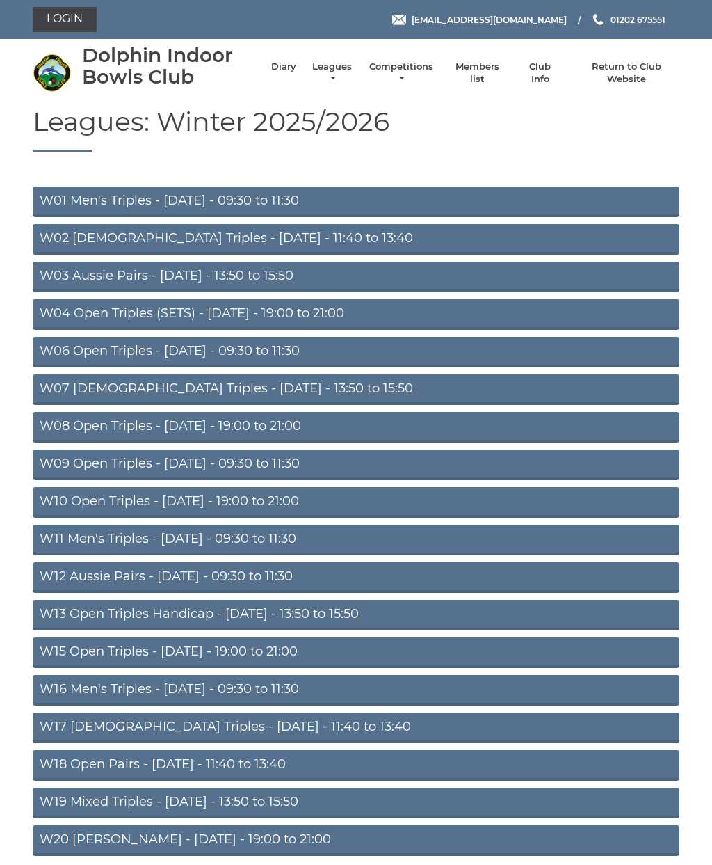
click at [537, 197] on link "W01 Men's Triples - Monday - 09:30 to 11:30" at bounding box center [356, 201] width 647 height 31
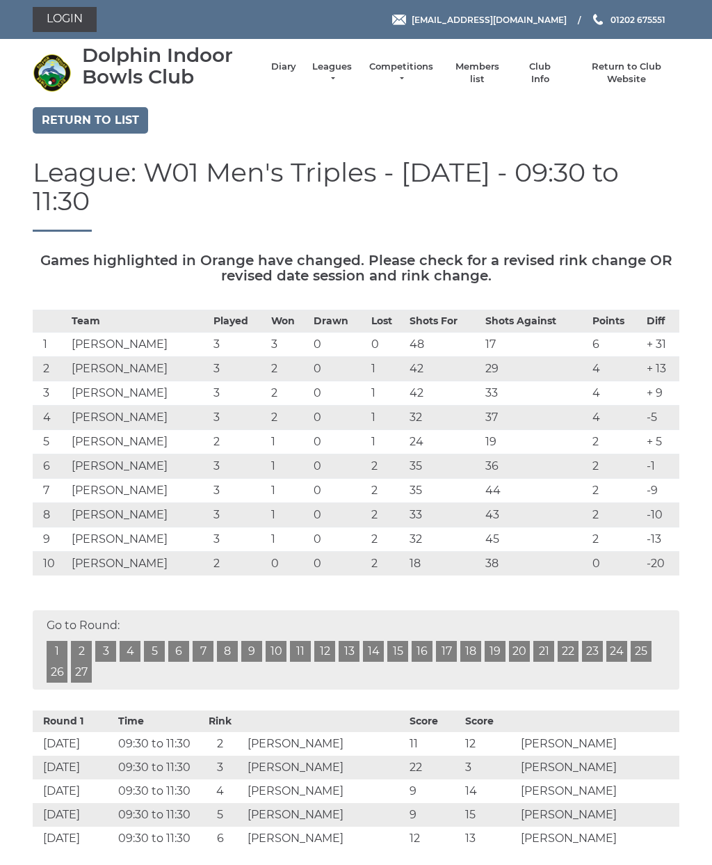
click at [89, 117] on link "Return to list" at bounding box center [90, 120] width 115 height 26
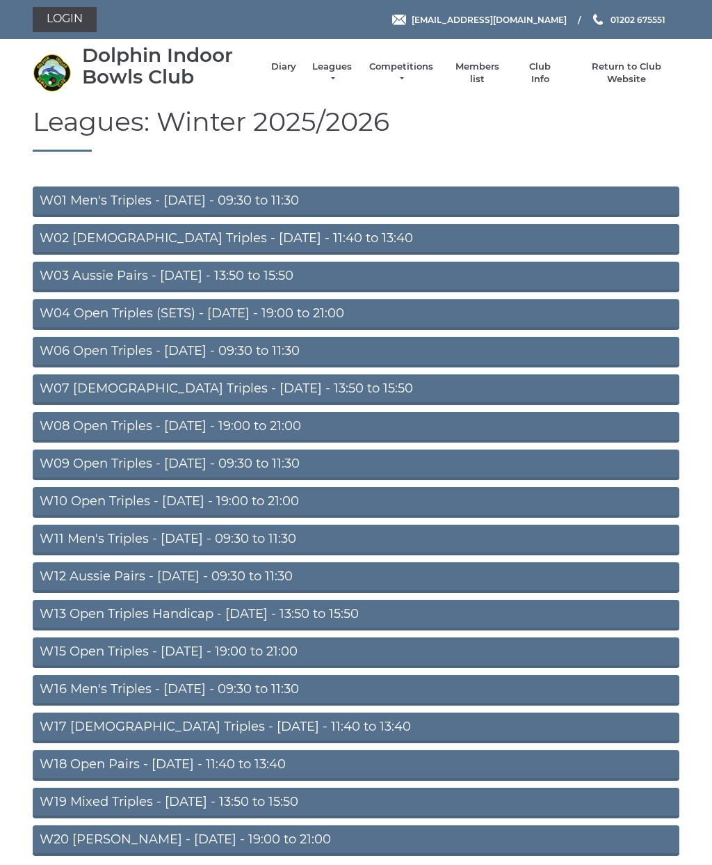
click at [559, 239] on link "W02 [DEMOGRAPHIC_DATA] Triples - [DATE] - 11:40 to 13:40" at bounding box center [356, 239] width 647 height 31
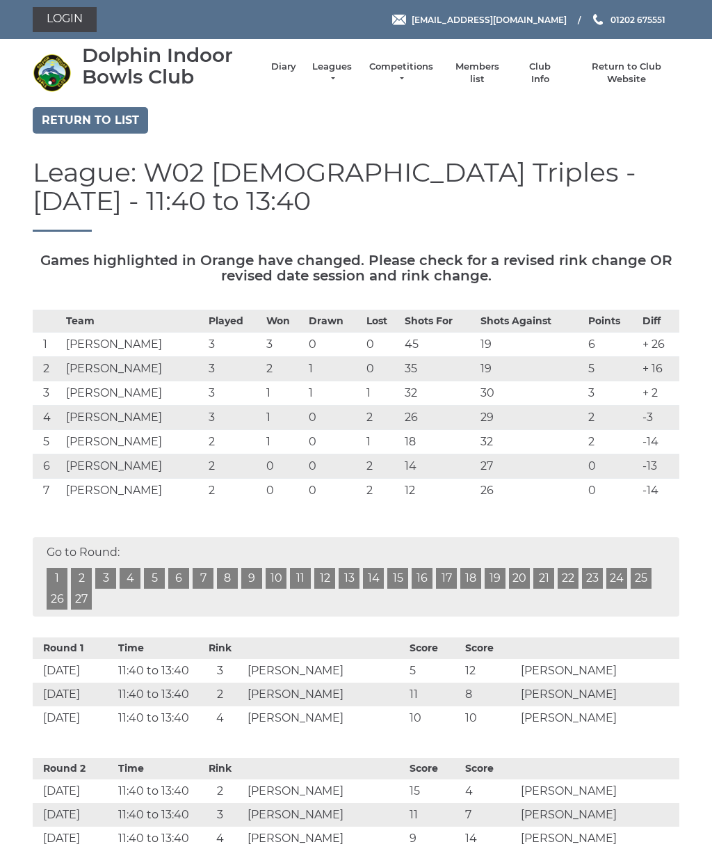
click at [88, 117] on link "Return to list" at bounding box center [90, 120] width 115 height 26
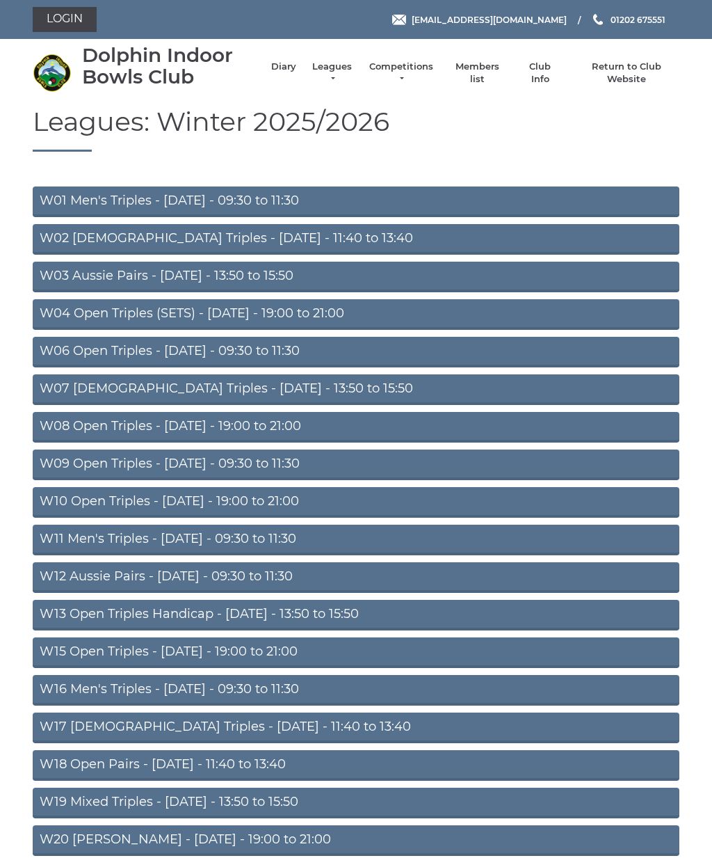
click at [506, 310] on link "W04 Open Triples (SETS) - [DATE] - 19:00 to 21:00" at bounding box center [356, 314] width 647 height 31
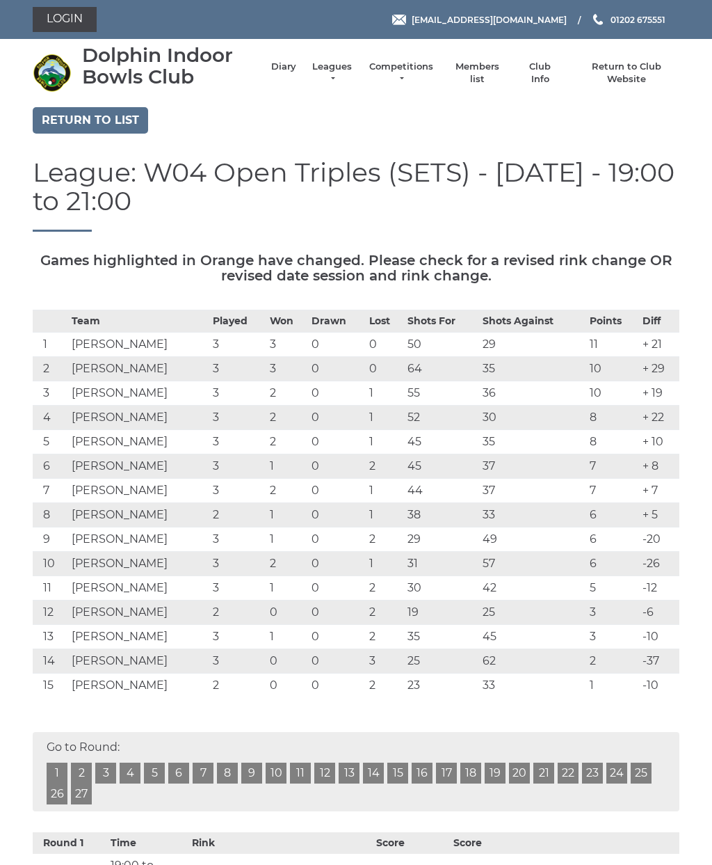
click at [74, 122] on link "Return to list" at bounding box center [90, 120] width 115 height 26
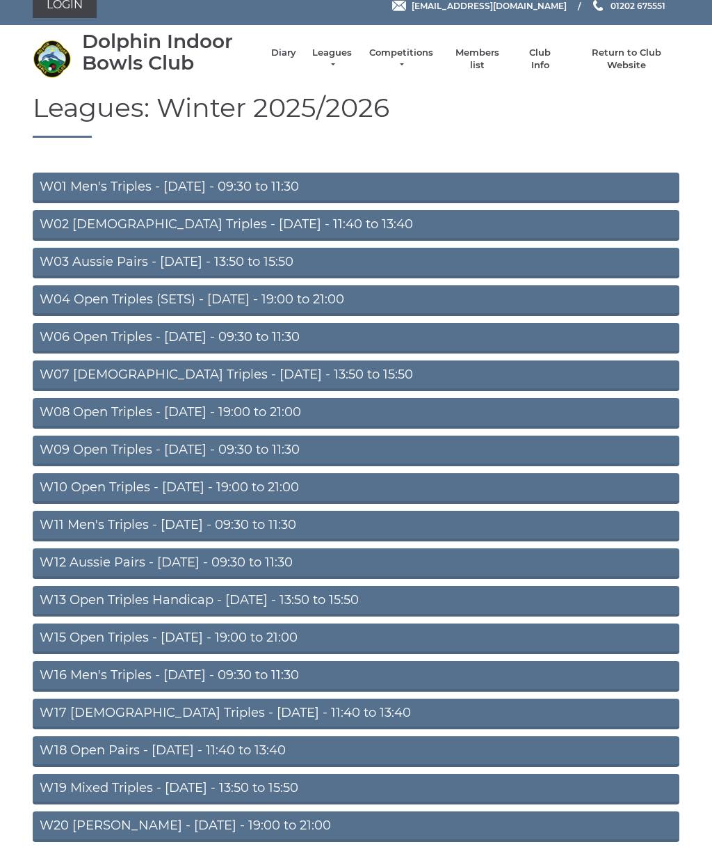
scroll to position [13, 0]
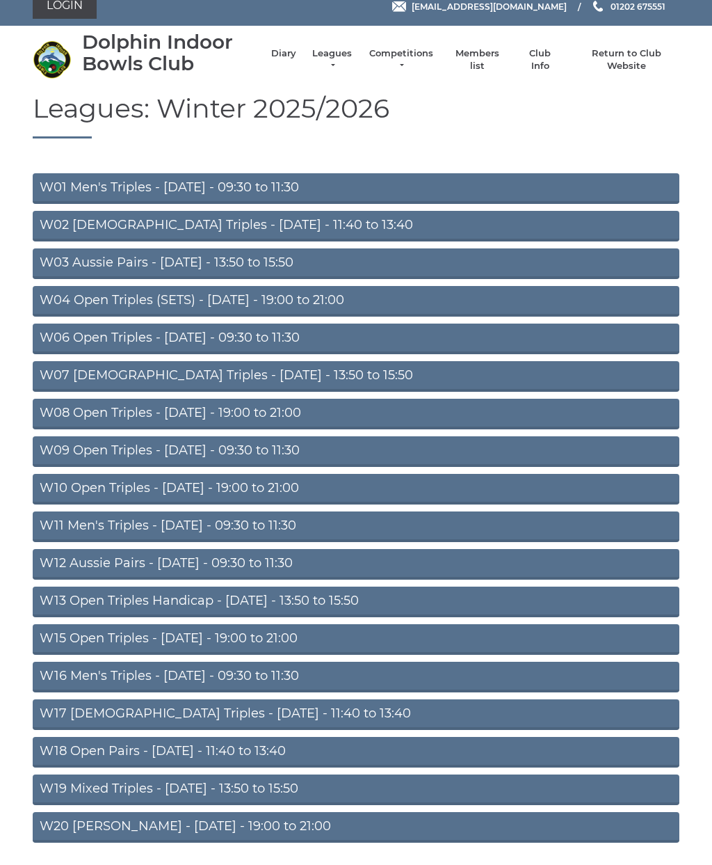
click at [516, 387] on link "W07 [DEMOGRAPHIC_DATA] Triples - [DATE] - 13:50 to 15:50" at bounding box center [356, 376] width 647 height 31
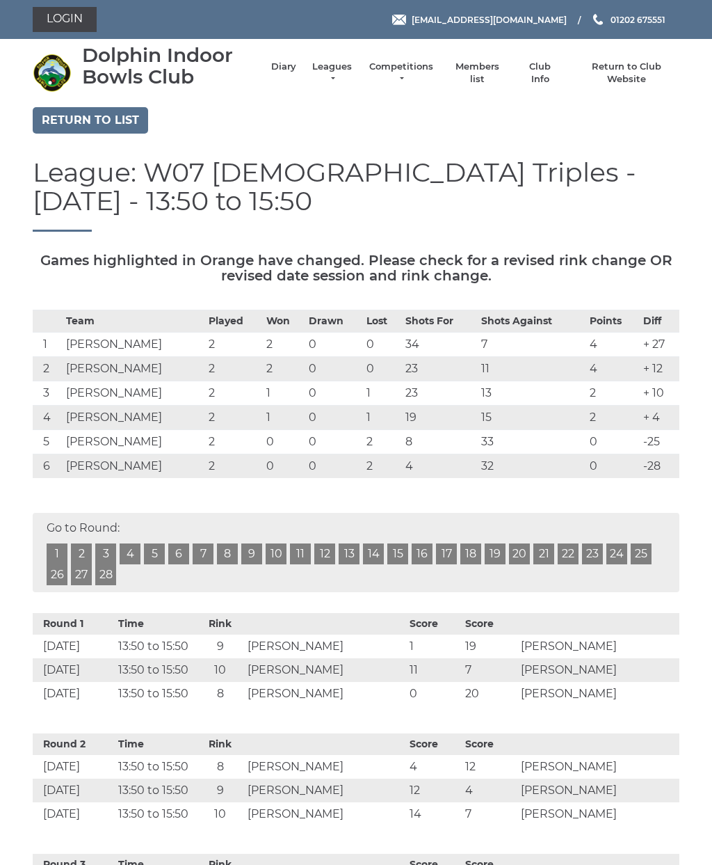
click at [87, 120] on link "Return to list" at bounding box center [90, 120] width 115 height 26
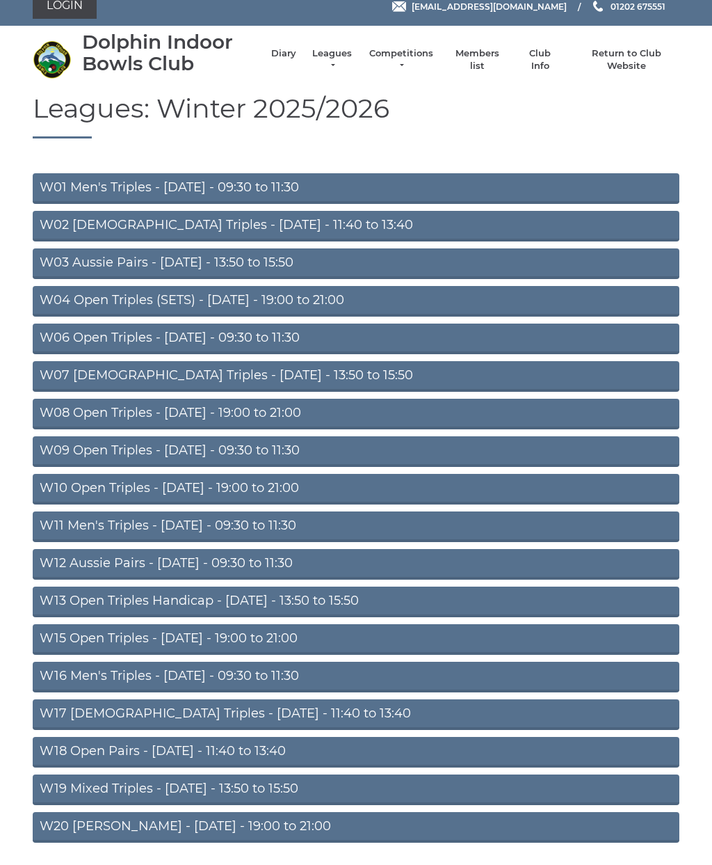
scroll to position [13, 0]
click at [303, 833] on link "W20 [PERSON_NAME] - [DATE] - 19:00 to 21:00" at bounding box center [356, 827] width 647 height 31
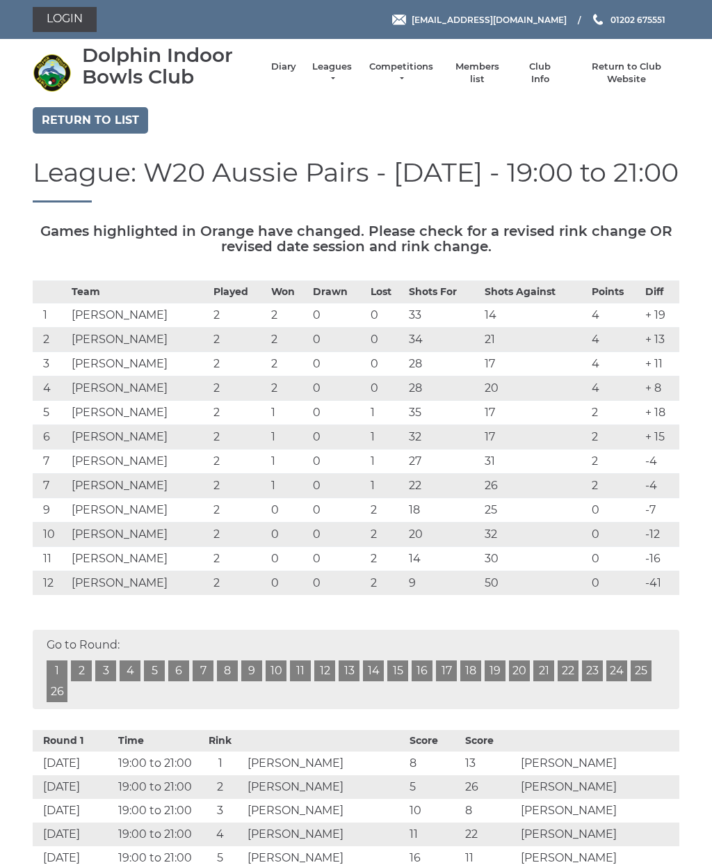
click at [129, 116] on link "Return to list" at bounding box center [90, 120] width 115 height 26
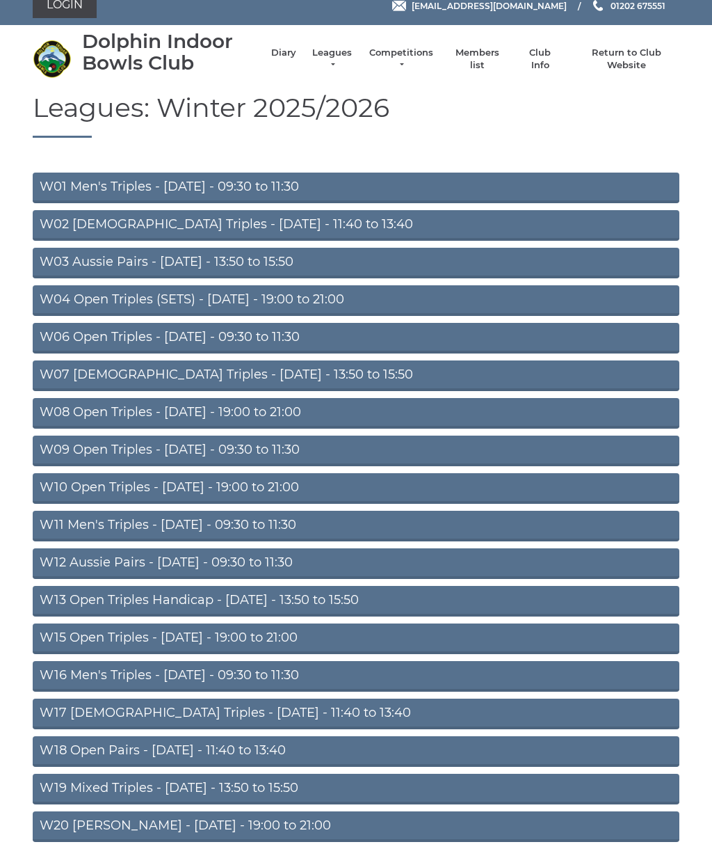
scroll to position [13, 0]
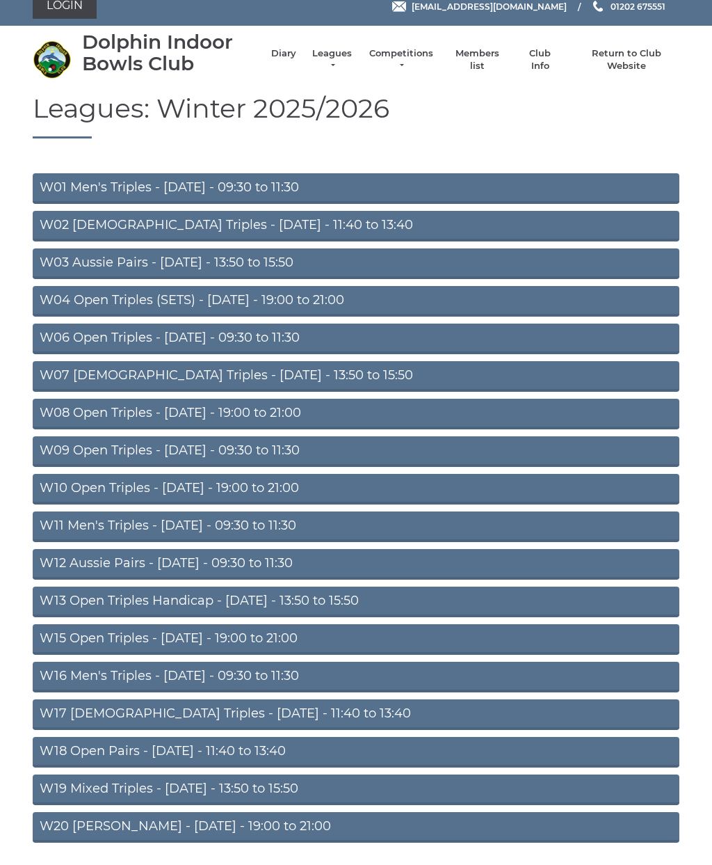
click at [262, 787] on link "W19 Mixed Triples - [DATE] - 13:50 to 15:50" at bounding box center [356, 789] width 647 height 31
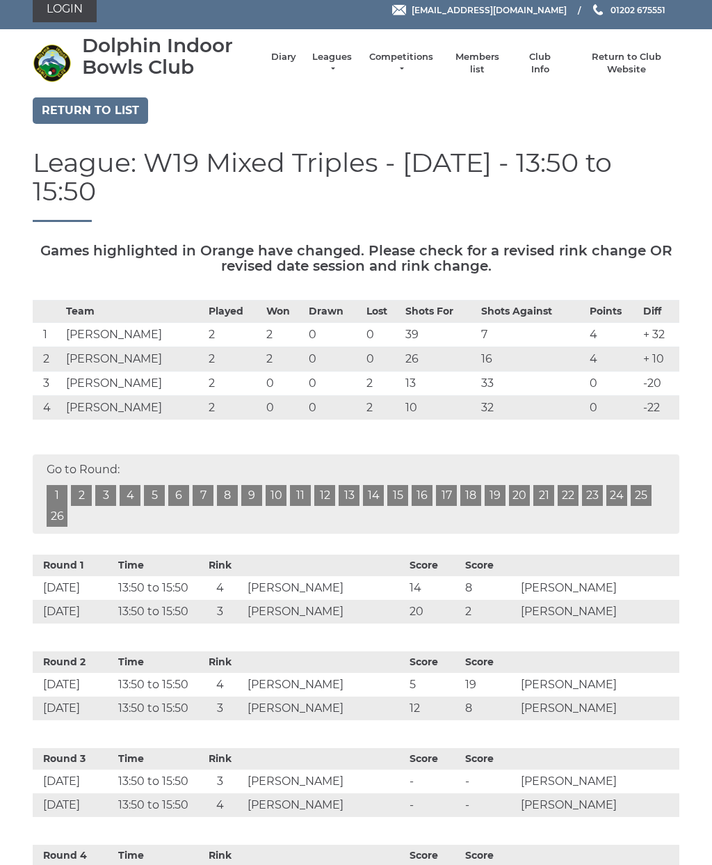
scroll to position [10, 0]
click at [126, 110] on link "Return to list" at bounding box center [90, 110] width 115 height 26
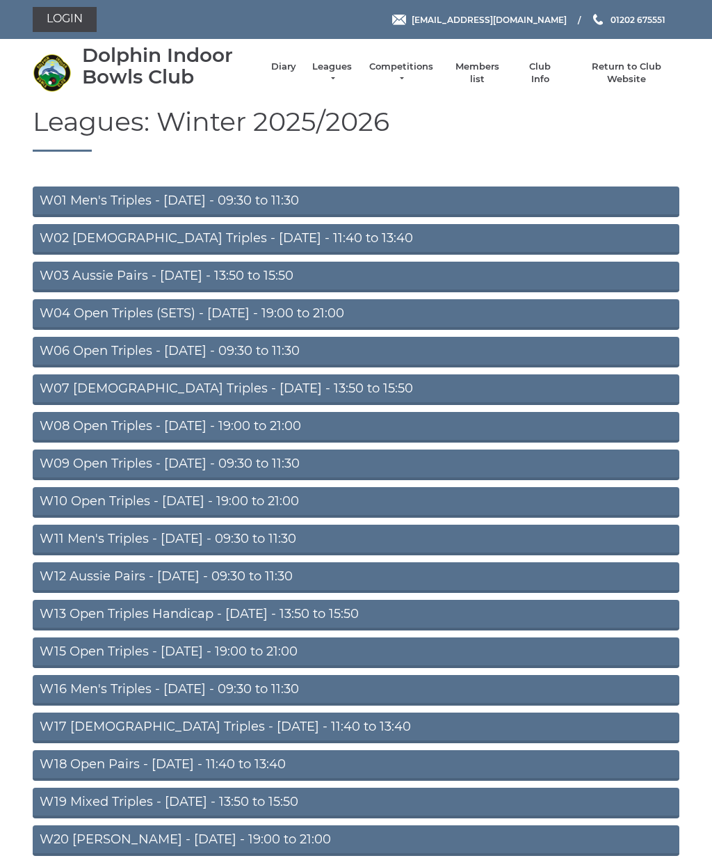
click at [280, 771] on link "W18 Open Pairs - [DATE] - 11:40 to 13:40" at bounding box center [356, 765] width 647 height 31
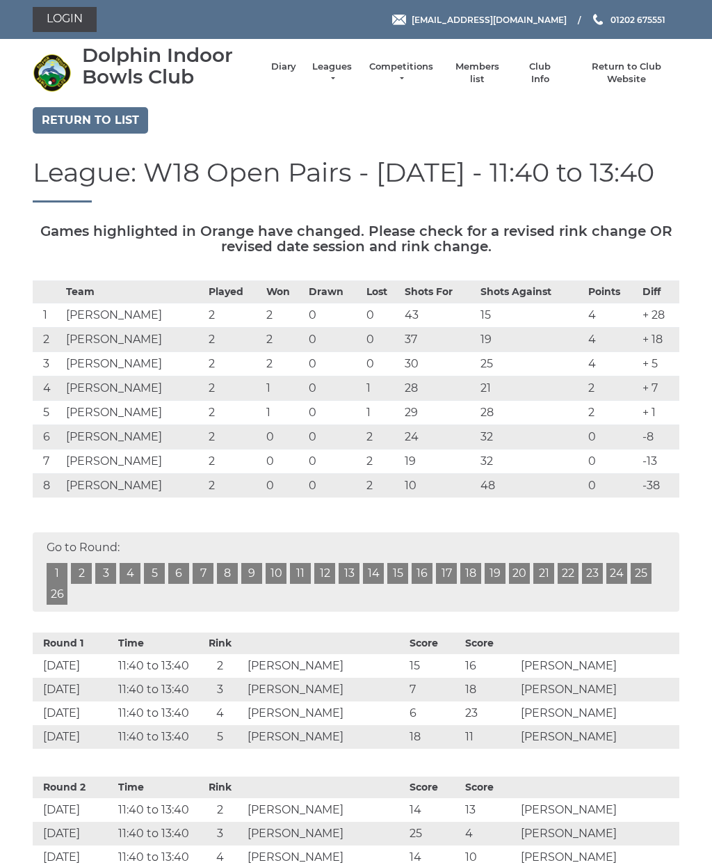
click at [123, 121] on link "Return to list" at bounding box center [90, 120] width 115 height 26
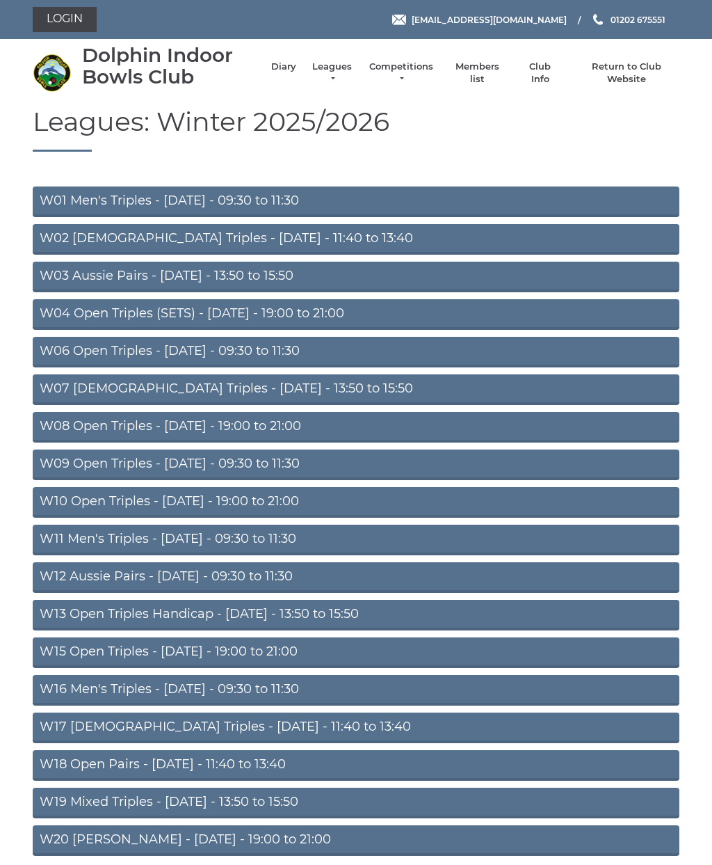
click at [294, 724] on link "W17 Ladies Triples - Friday - 11:40 to 13:40" at bounding box center [356, 727] width 647 height 31
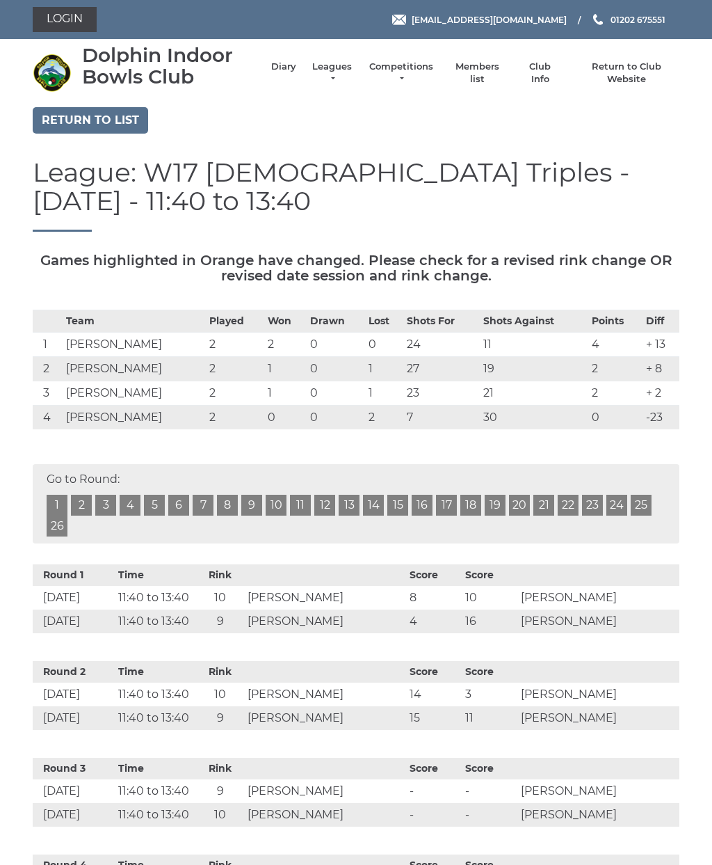
click at [133, 125] on link "Return to list" at bounding box center [90, 120] width 115 height 26
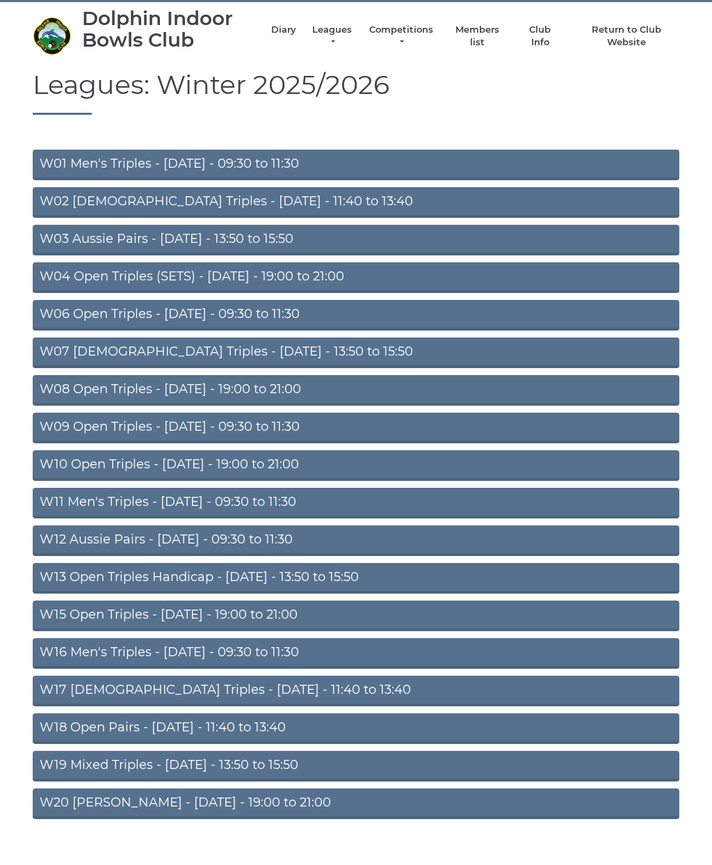
scroll to position [43, 0]
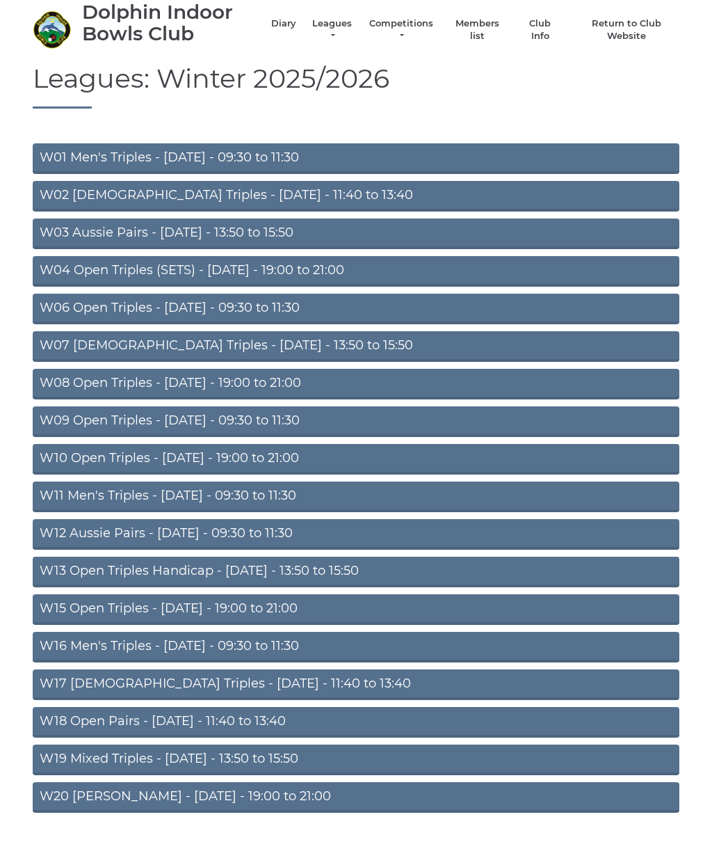
click at [330, 606] on link "W15 Open Triples - [DATE] - 19:00 to 21:00" at bounding box center [356, 609] width 647 height 31
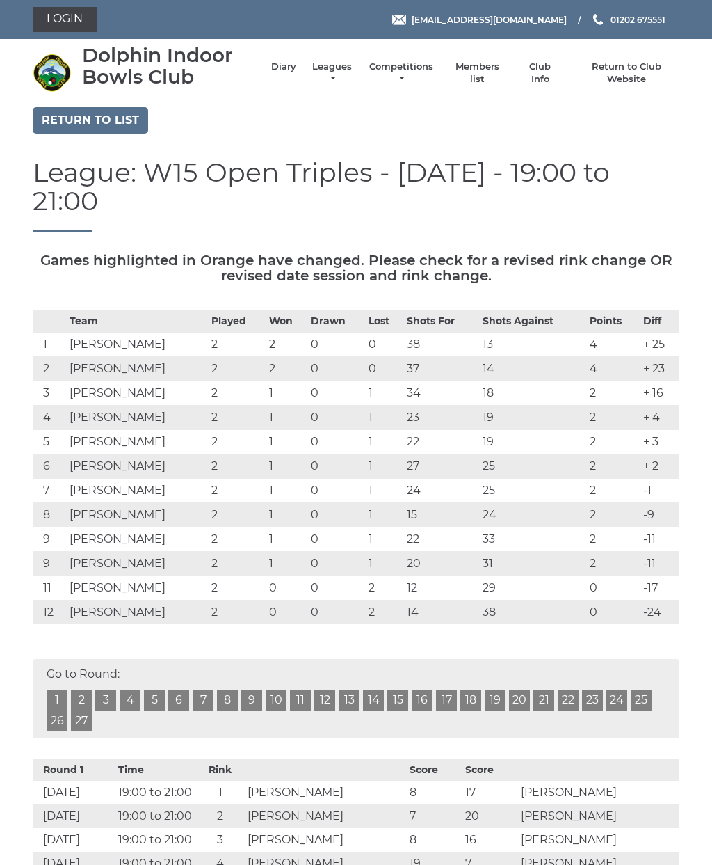
click at [134, 117] on link "Return to list" at bounding box center [90, 120] width 115 height 26
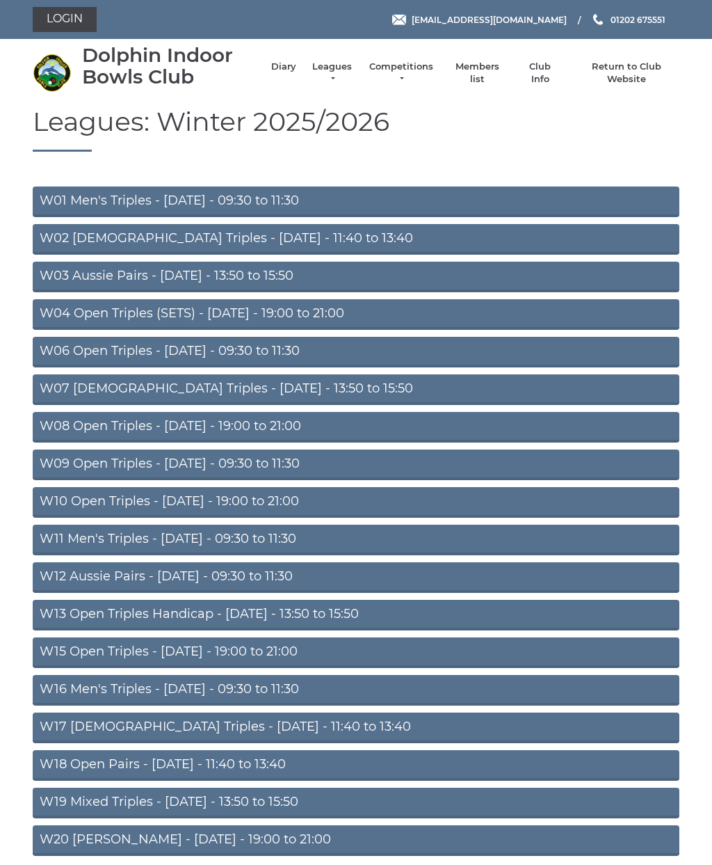
click at [354, 575] on link "W12 Aussie Pairs - [DATE] - 09:30 to 11:30" at bounding box center [356, 577] width 647 height 31
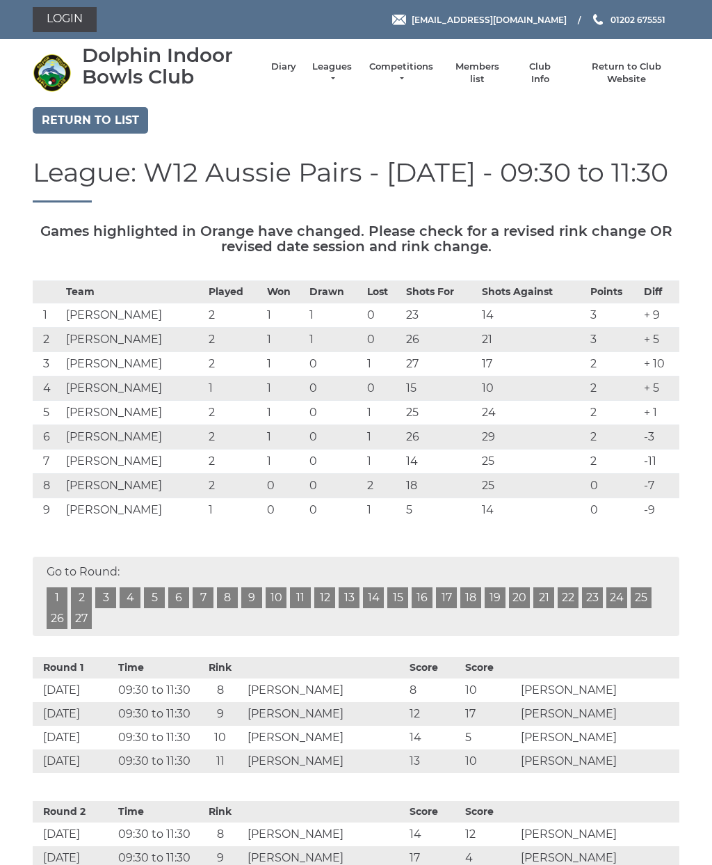
click at [136, 129] on link "Return to list" at bounding box center [90, 120] width 115 height 26
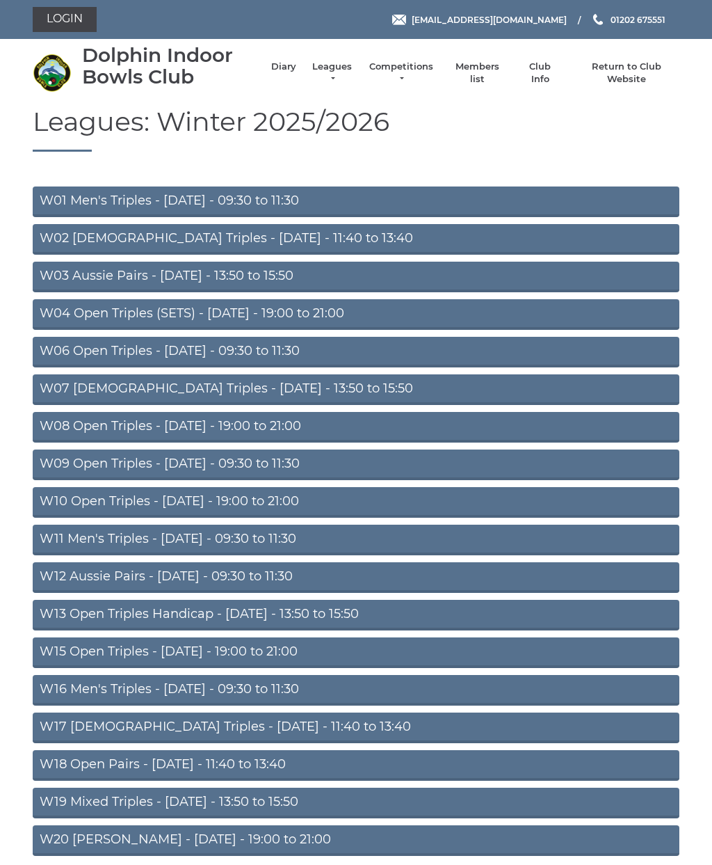
click at [371, 462] on link "W09 Open Triples - Wednesday - 09:30 to 11:30" at bounding box center [356, 464] width 647 height 31
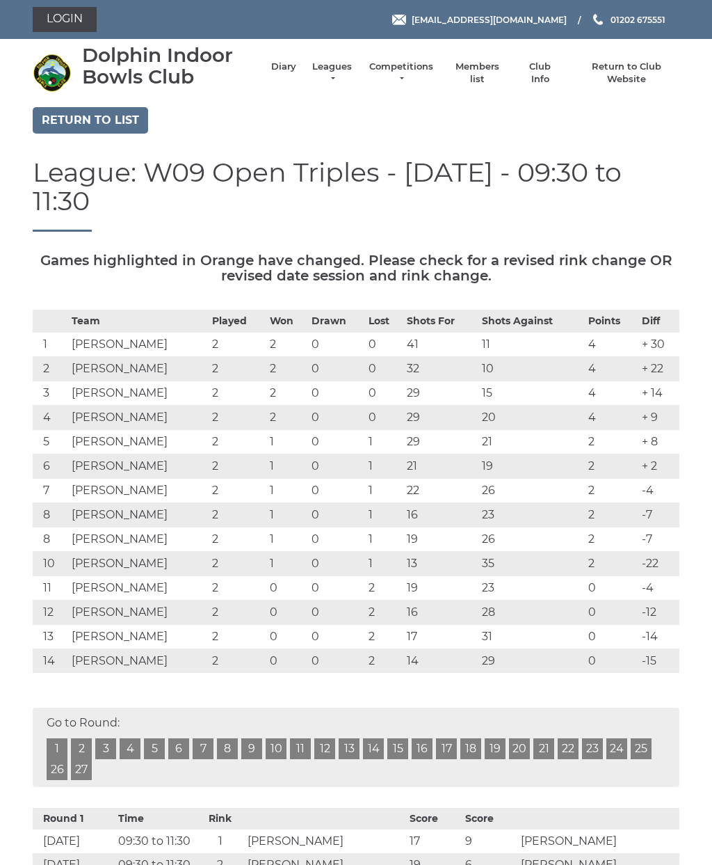
click at [114, 118] on link "Return to list" at bounding box center [90, 120] width 115 height 26
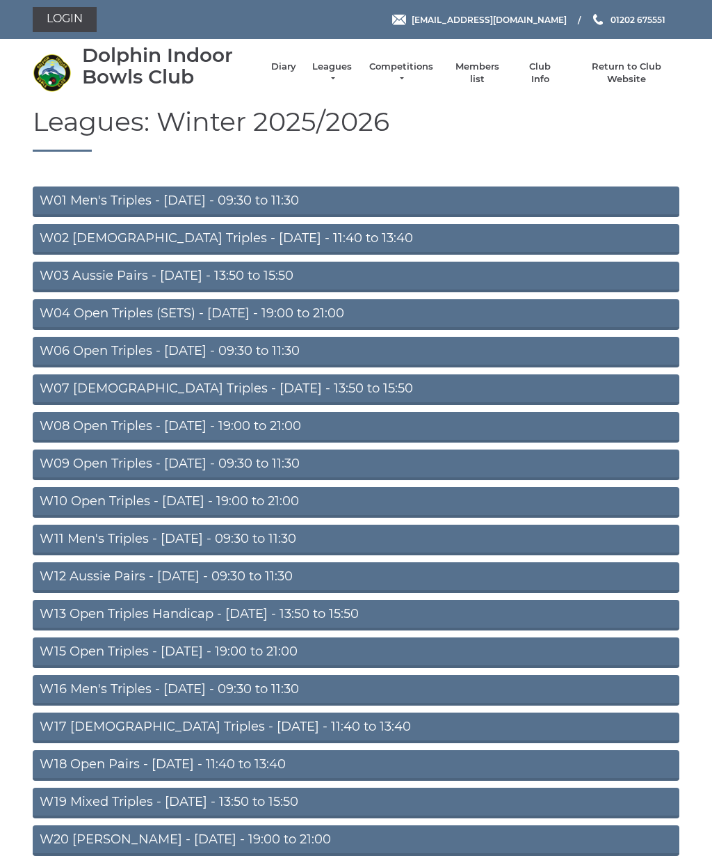
click at [396, 351] on link "W06 Open Triples - [DATE] - 09:30 to 11:30" at bounding box center [356, 352] width 647 height 31
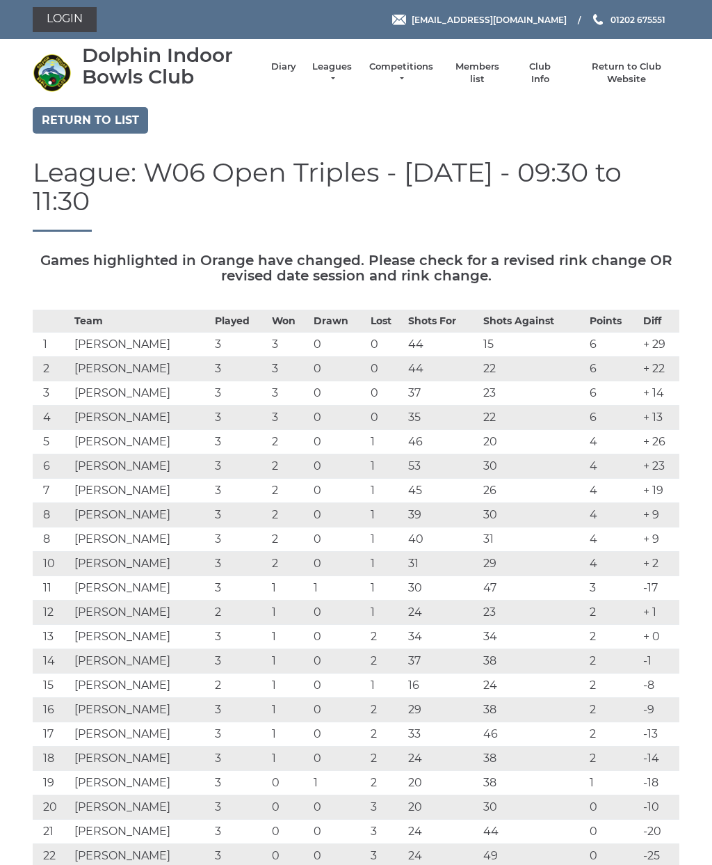
click at [118, 129] on link "Return to list" at bounding box center [90, 120] width 115 height 26
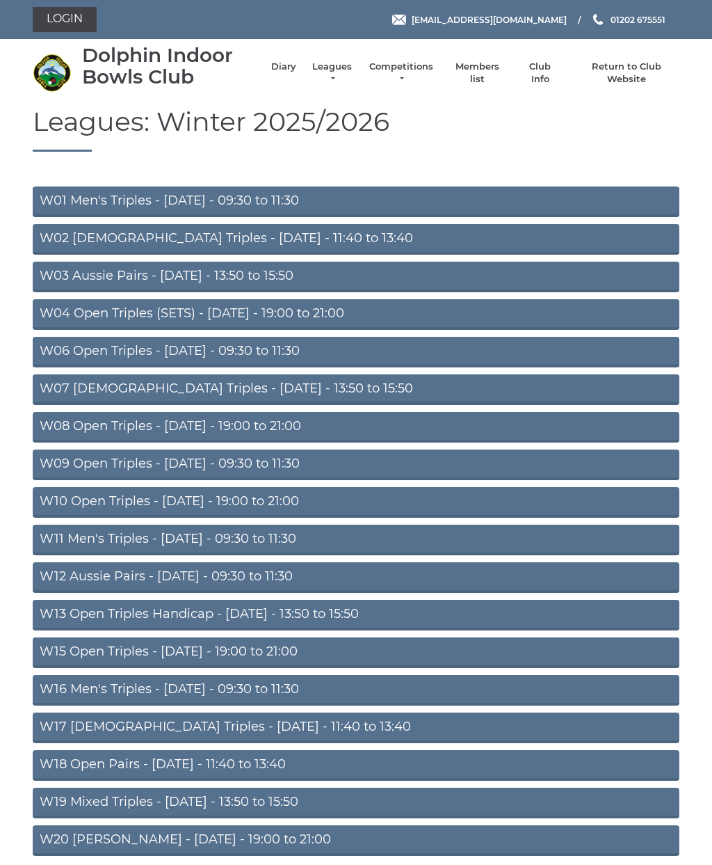
click at [467, 238] on link "W02 [DEMOGRAPHIC_DATA] Triples - [DATE] - 11:40 to 13:40" at bounding box center [356, 239] width 647 height 31
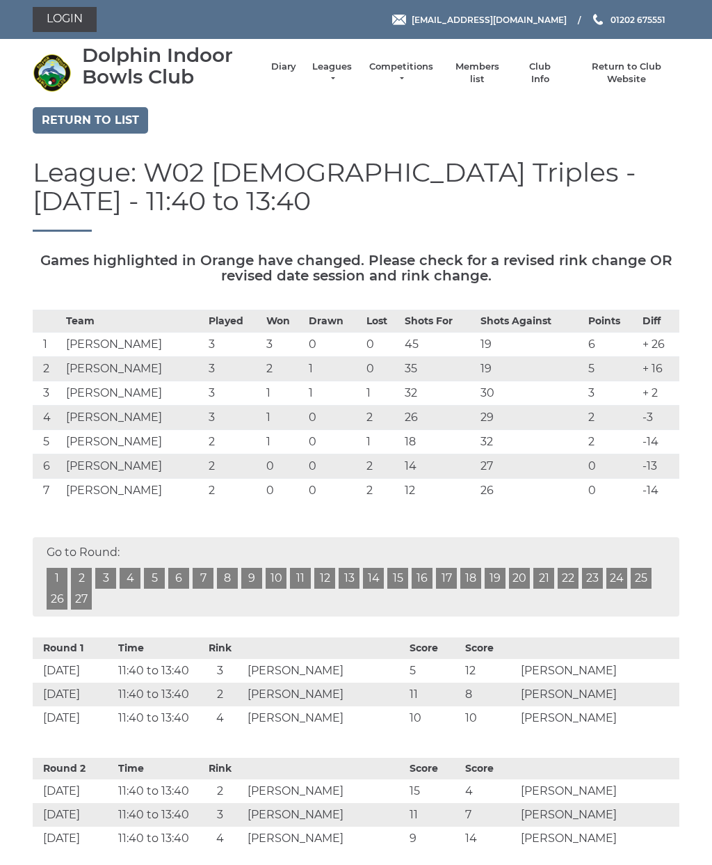
click at [114, 125] on link "Return to list" at bounding box center [90, 120] width 115 height 26
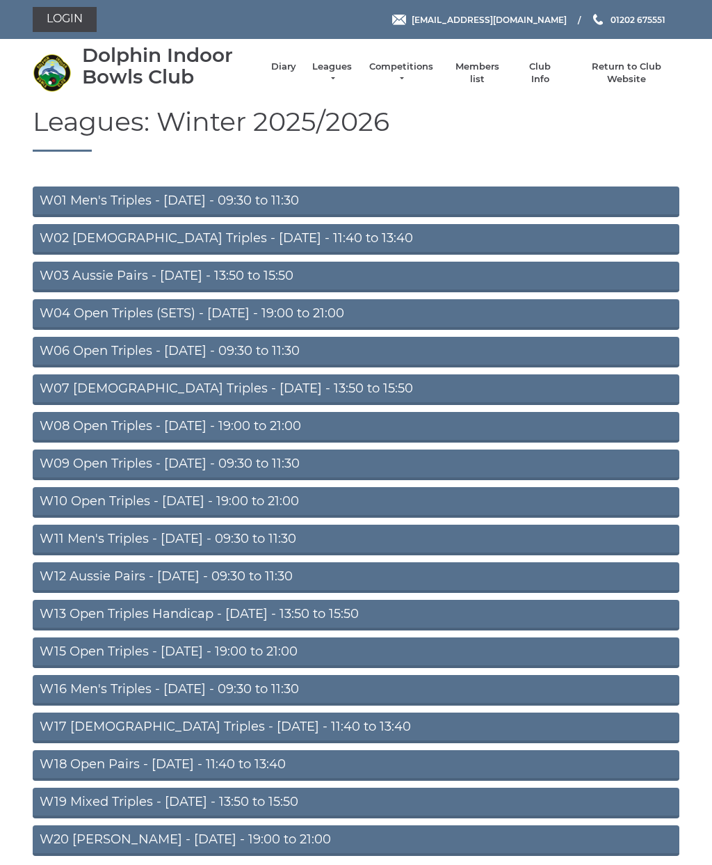
click at [418, 287] on link "W03 Aussie Pairs - [DATE] - 13:50 to 15:50" at bounding box center [356, 277] width 647 height 31
click at [425, 278] on link "W03 Aussie Pairs - [DATE] - 13:50 to 15:50" at bounding box center [356, 277] width 647 height 31
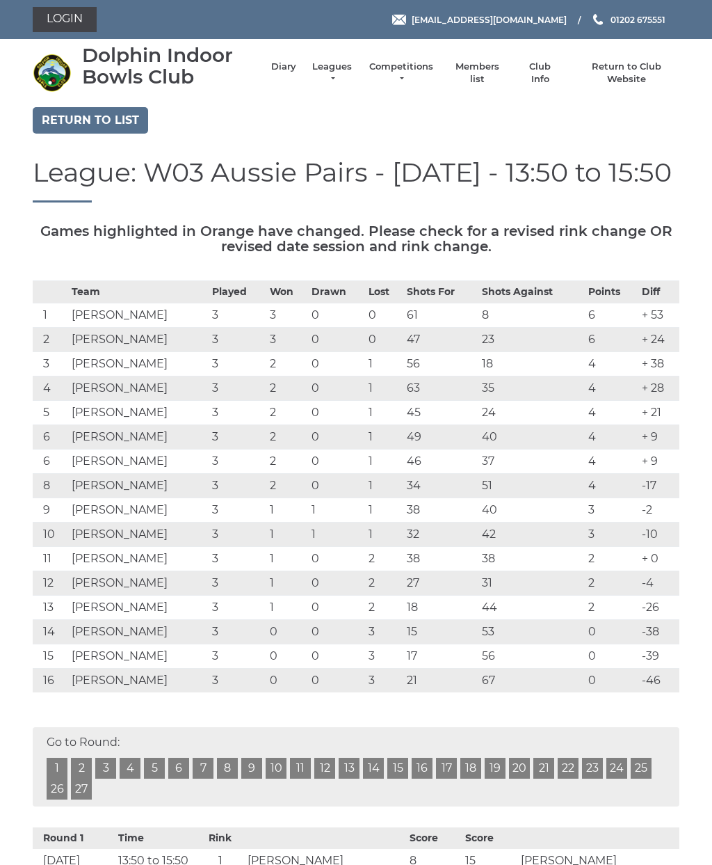
click at [128, 122] on link "Return to list" at bounding box center [90, 120] width 115 height 26
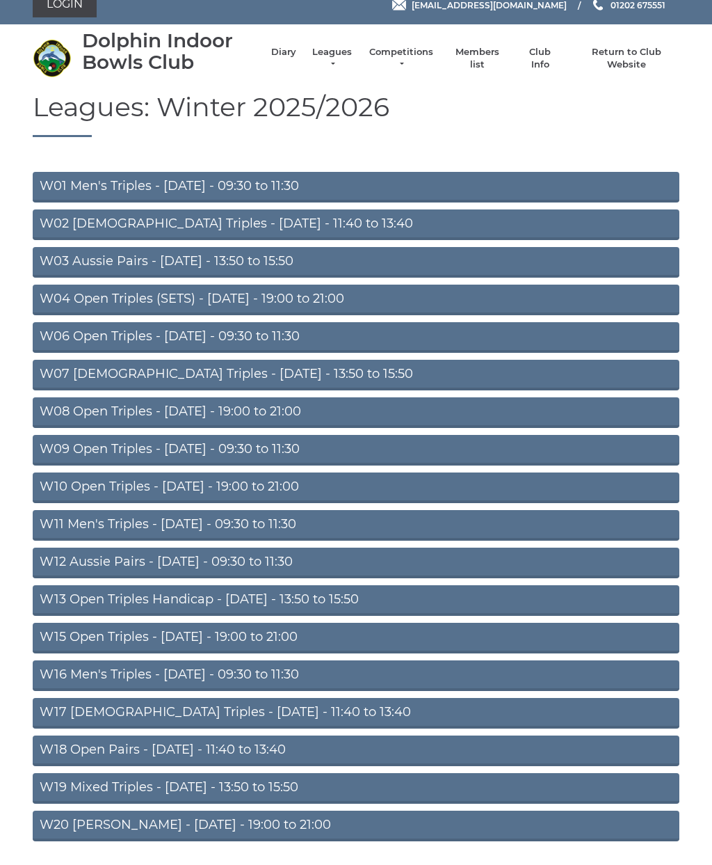
scroll to position [13, 0]
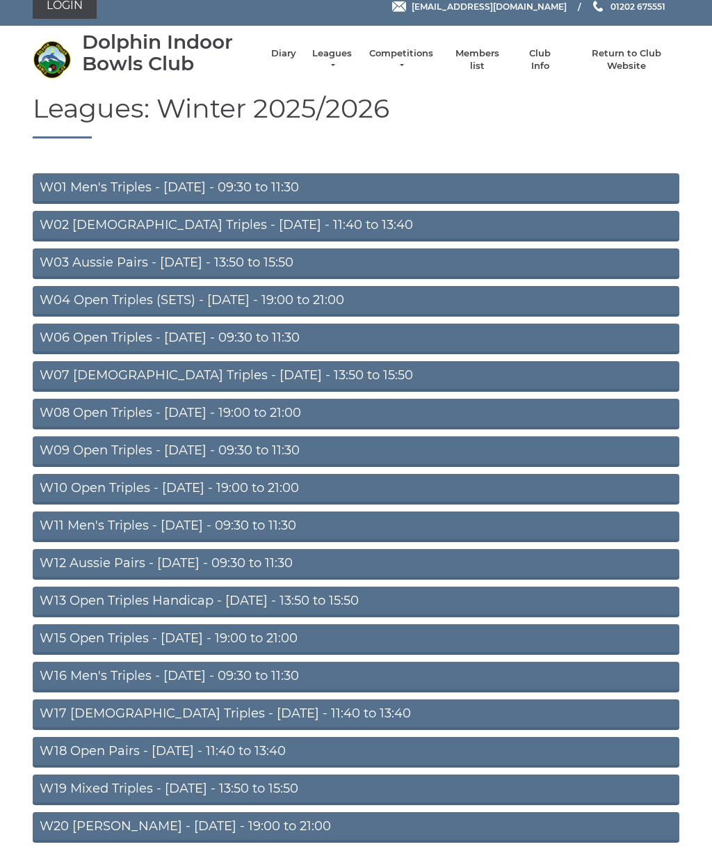
click at [347, 524] on link "W11 Men's Triples - [DATE] - 09:30 to 11:30" at bounding box center [356, 526] width 647 height 31
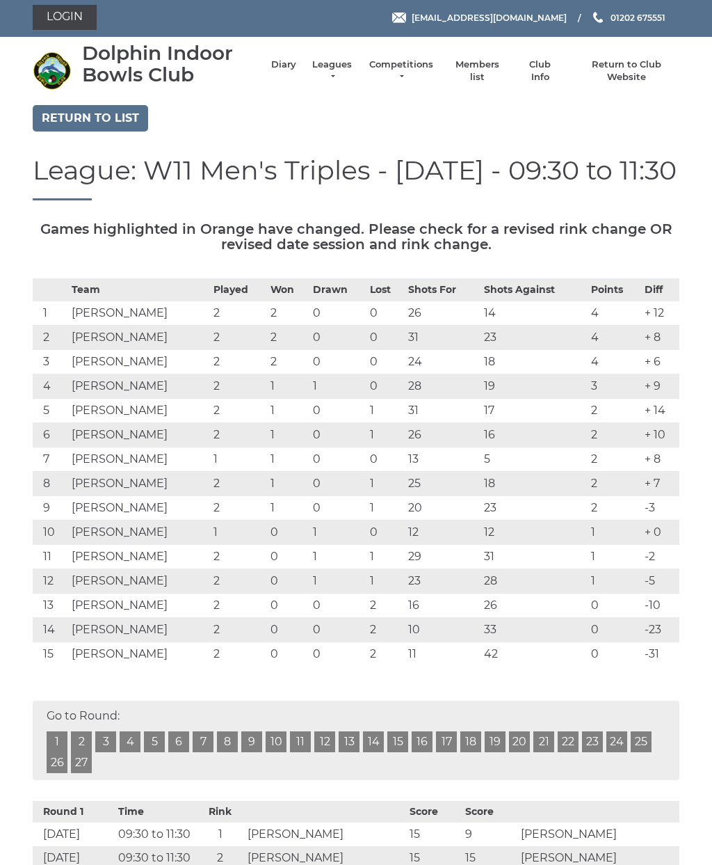
scroll to position [3, 0]
